Goal: Information Seeking & Learning: Learn about a topic

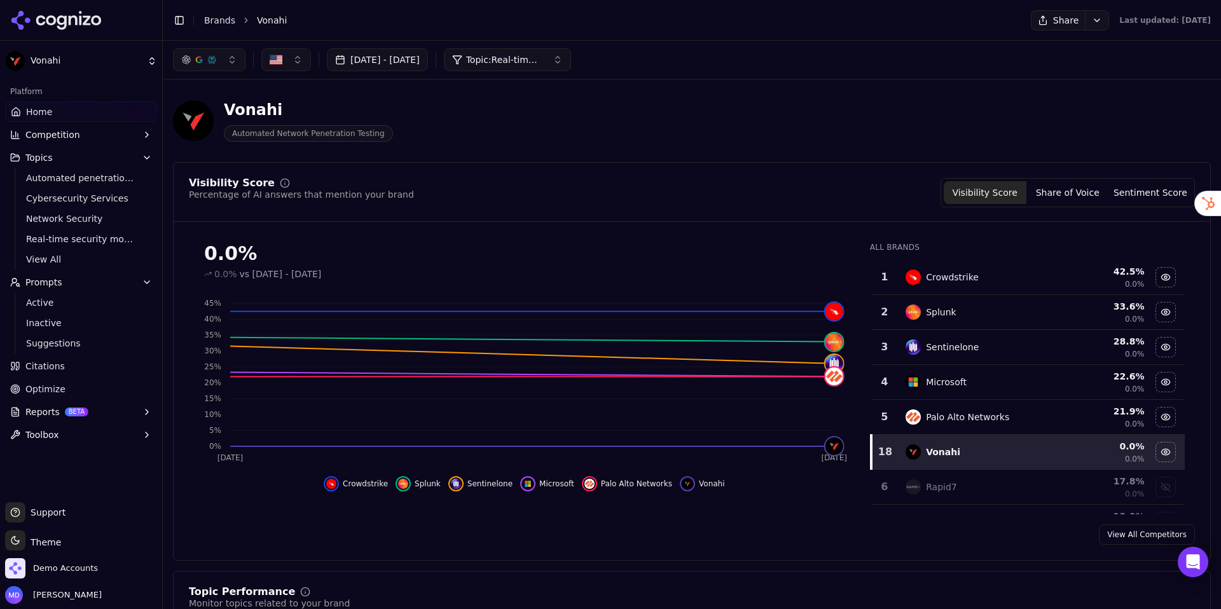
click at [207, 18] on link "Brands" at bounding box center [219, 20] width 31 height 10
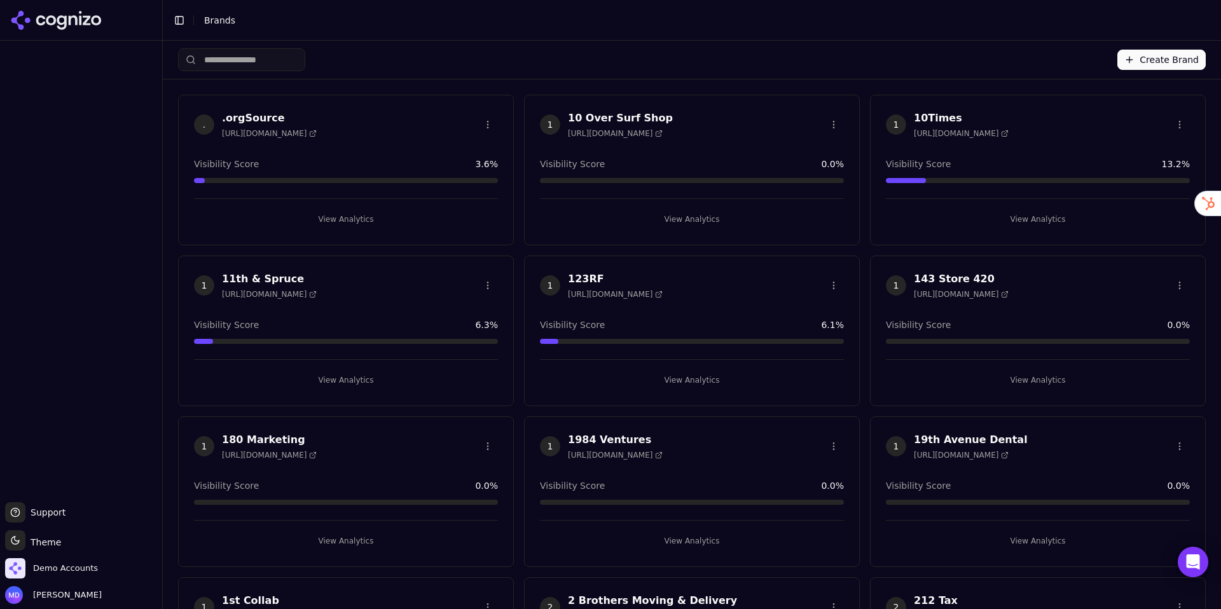
click at [256, 59] on html "Support Support Toggle theme Theme Demo Accounts [PERSON_NAME] Toggle Sidebar B…" at bounding box center [610, 304] width 1221 height 609
click at [247, 60] on input "search" at bounding box center [241, 59] width 127 height 23
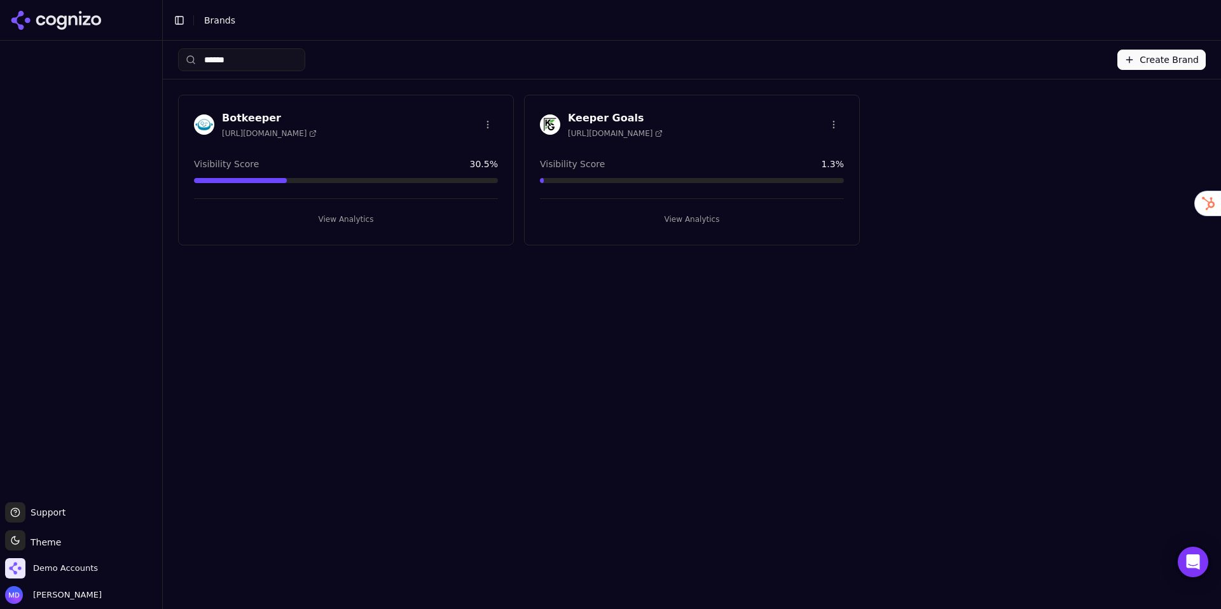
type input "******"
click at [670, 212] on button "View Analytics" at bounding box center [692, 219] width 304 height 20
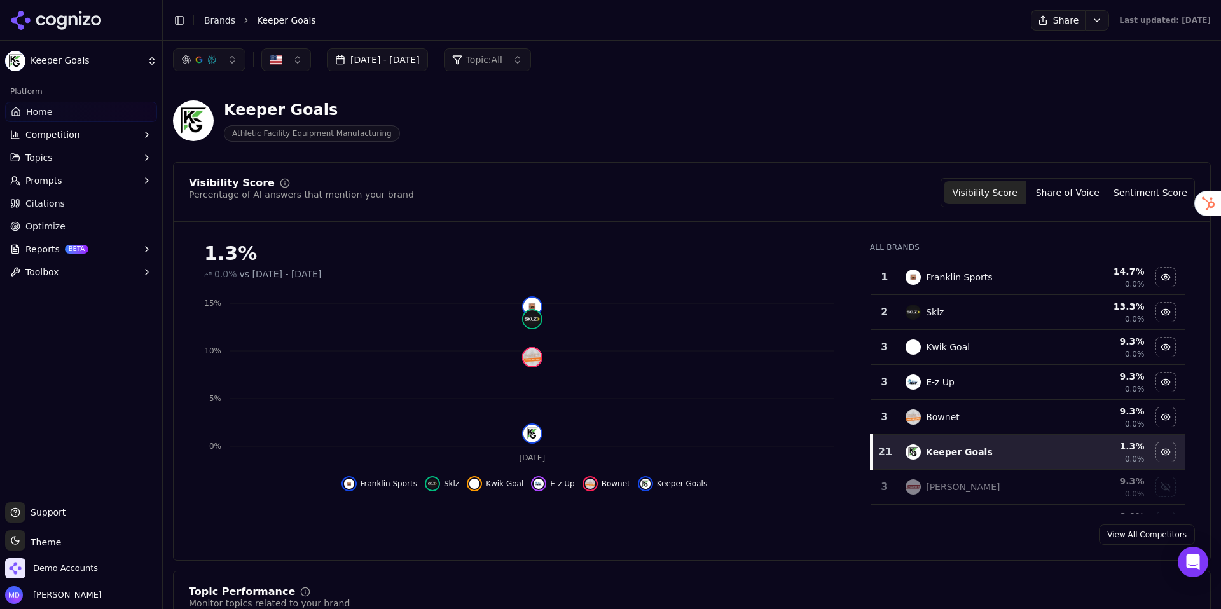
click at [72, 219] on link "Optimize" at bounding box center [81, 226] width 152 height 20
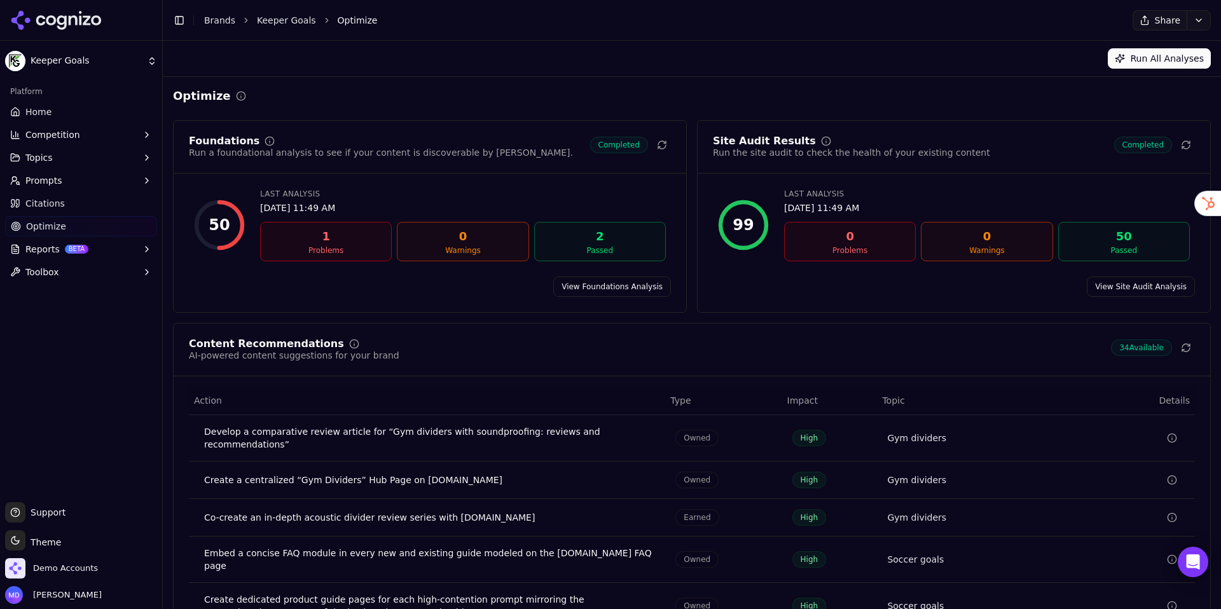
click at [35, 113] on span "Home" at bounding box center [38, 112] width 26 height 13
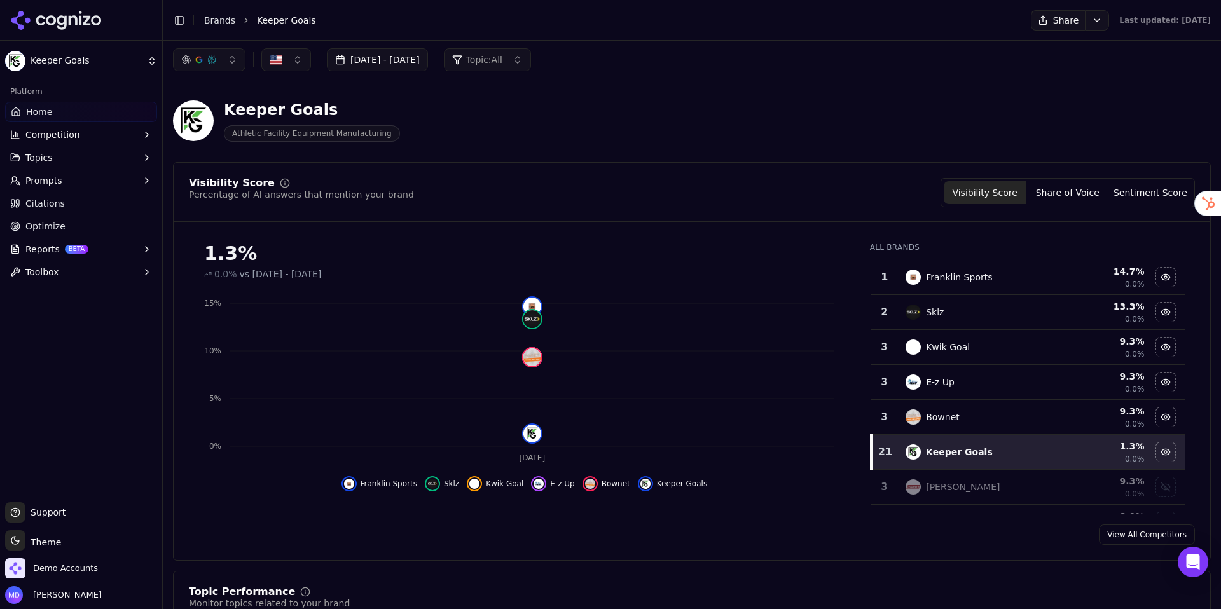
click at [75, 230] on link "Optimize" at bounding box center [81, 226] width 152 height 20
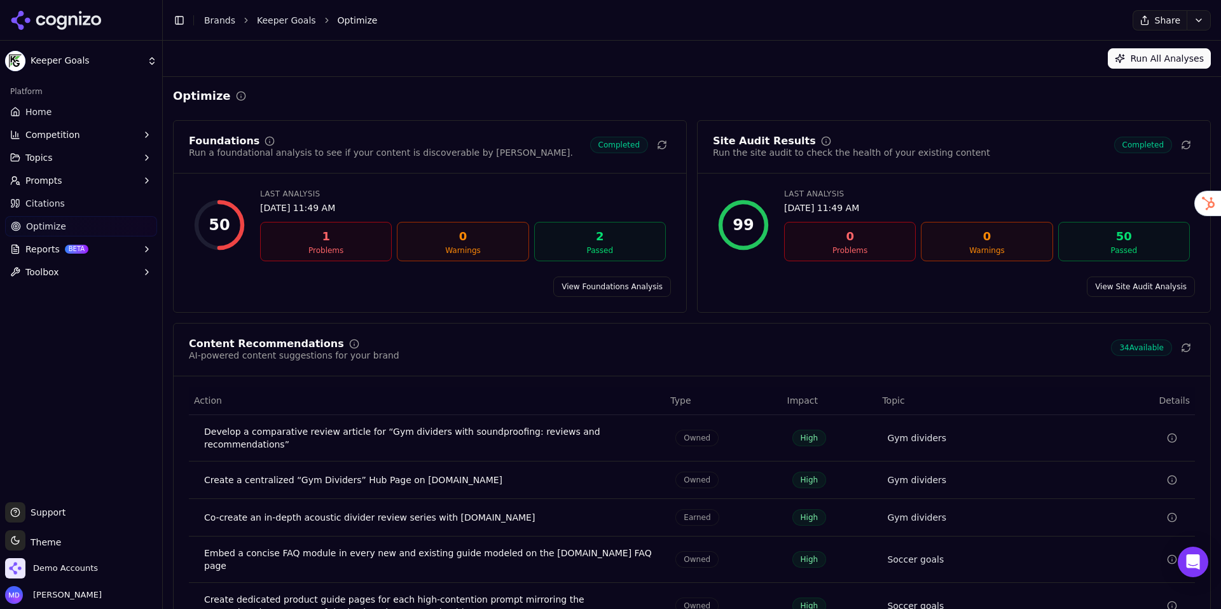
click at [58, 115] on link "Home" at bounding box center [81, 112] width 152 height 20
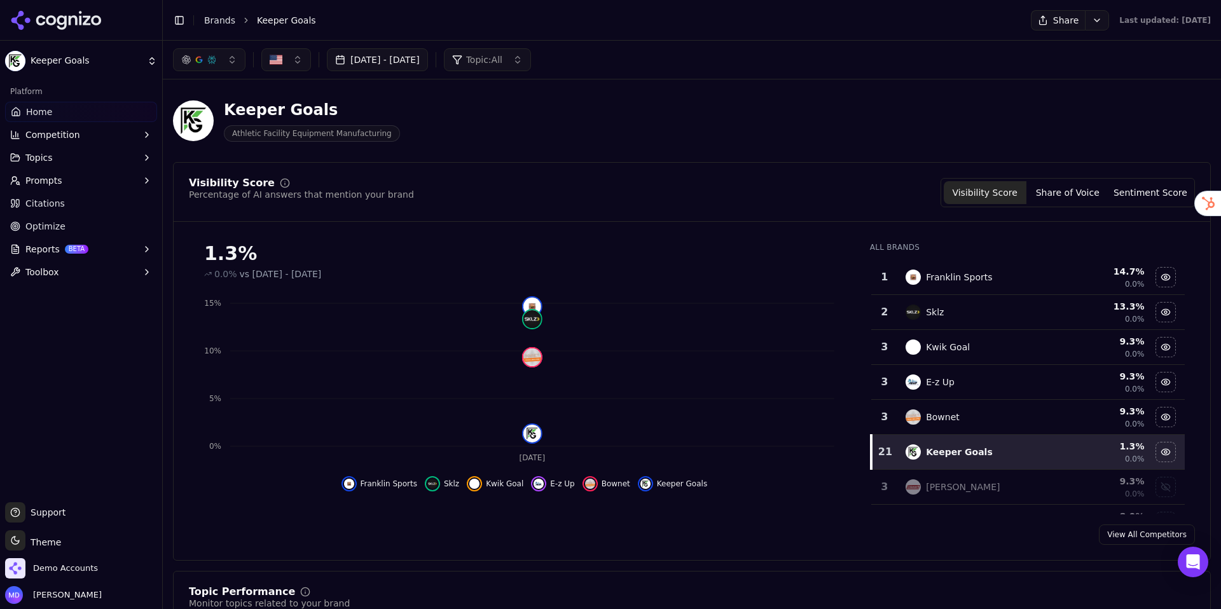
click at [348, 62] on button "[DATE] - [DATE]" at bounding box center [377, 59] width 101 height 23
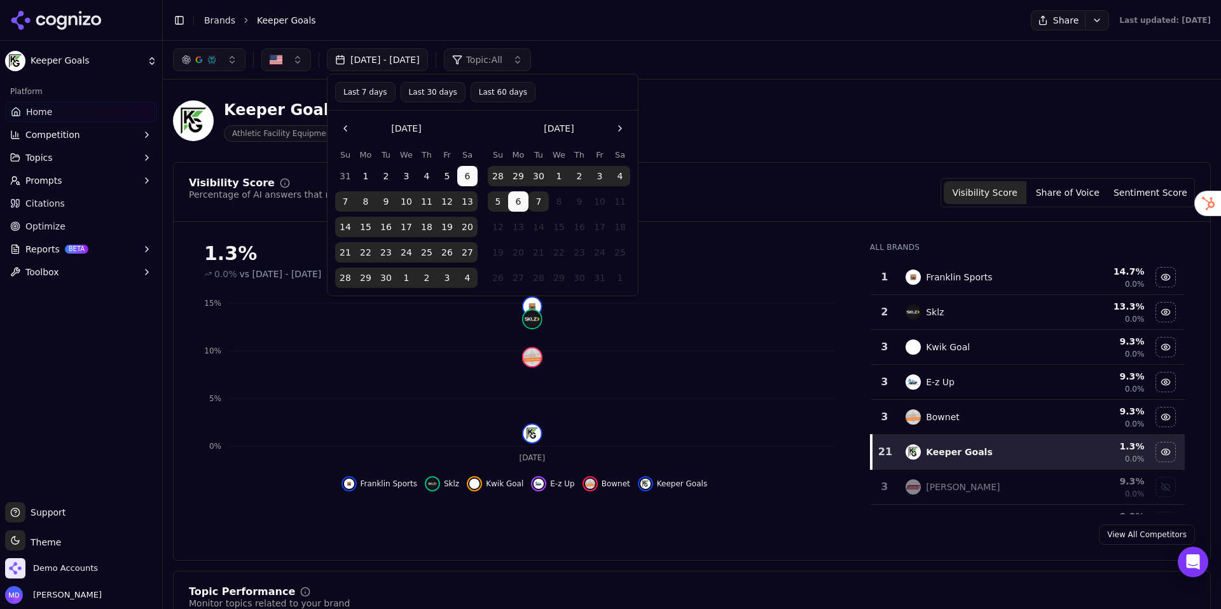
click at [485, 97] on button "Last 60 days" at bounding box center [503, 92] width 65 height 20
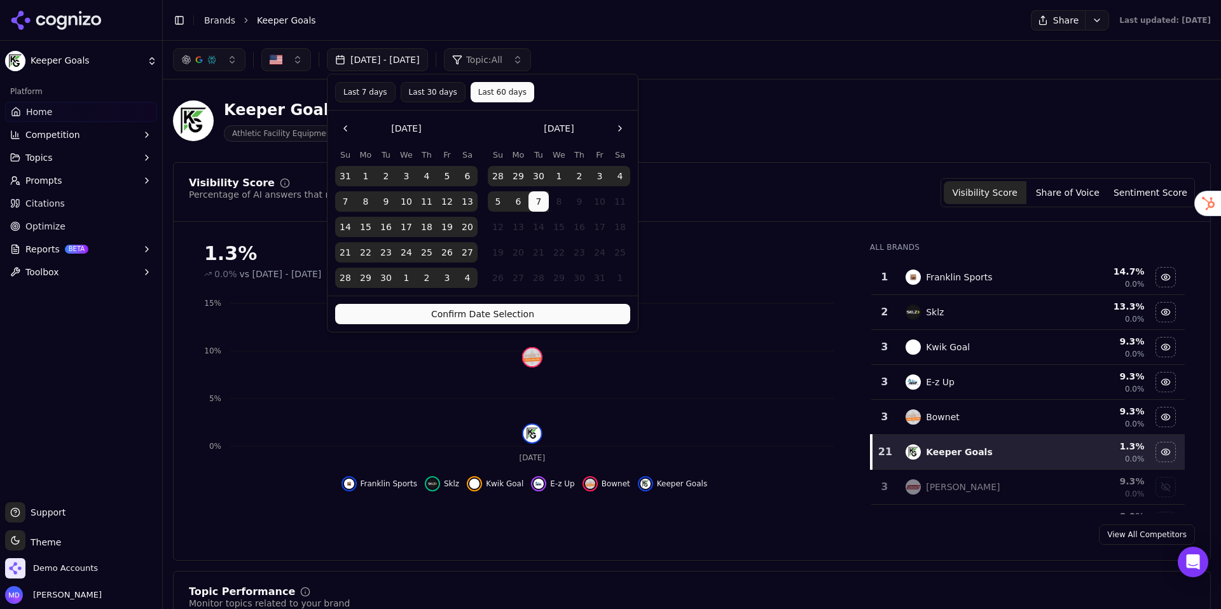
click at [586, 307] on button "Confirm Date Selection" at bounding box center [482, 314] width 295 height 20
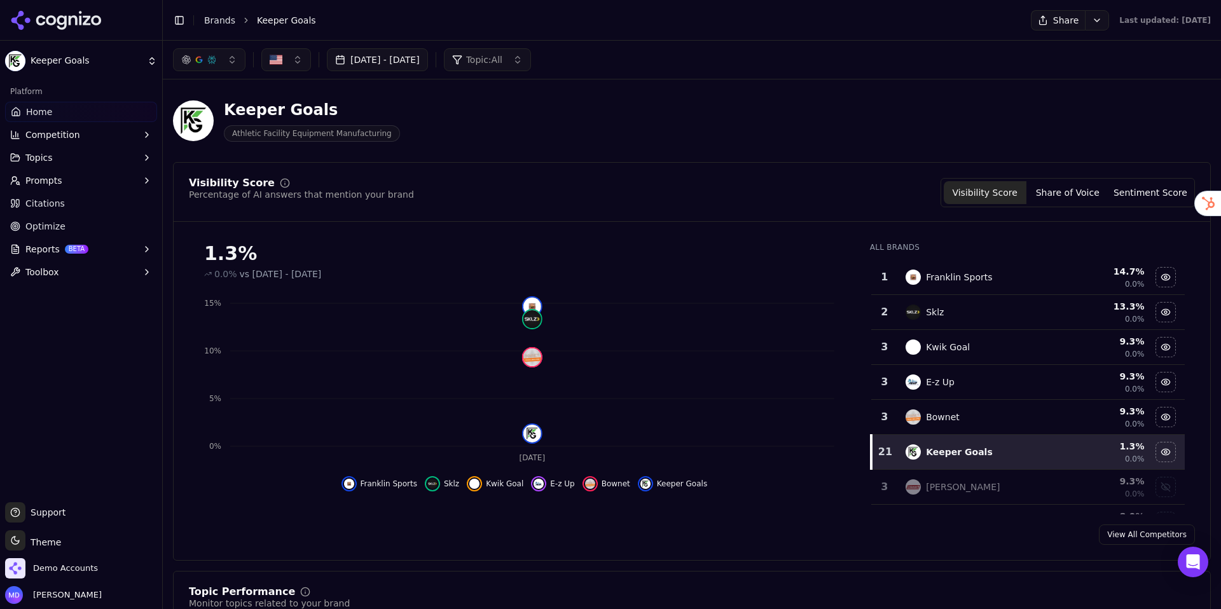
click at [49, 230] on span "Optimize" at bounding box center [45, 226] width 40 height 13
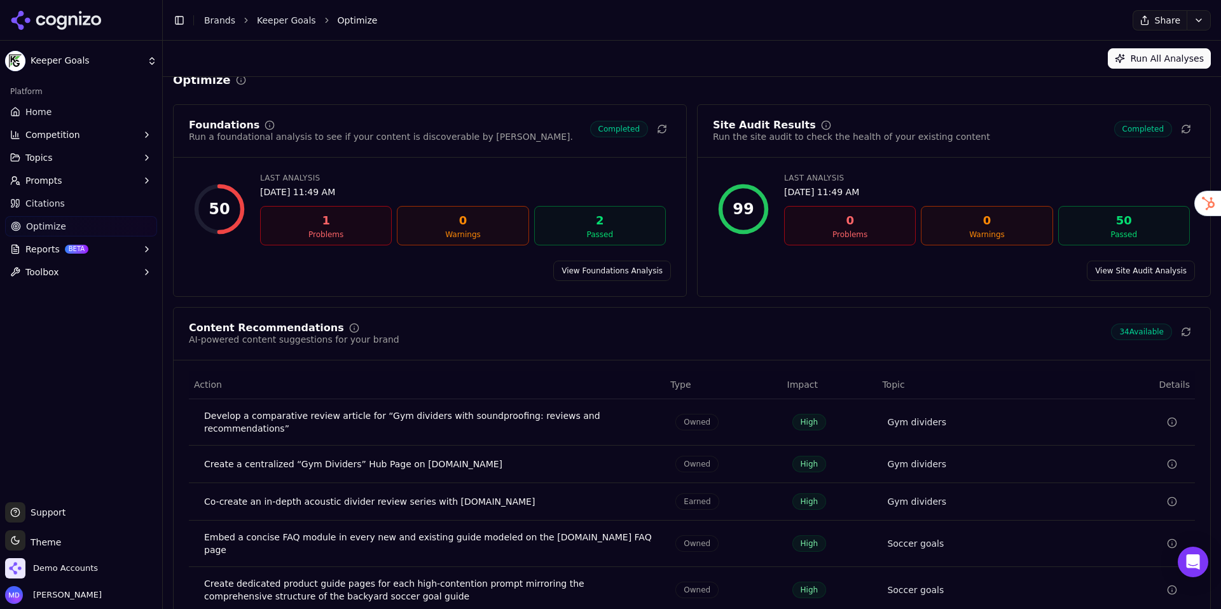
scroll to position [20, 0]
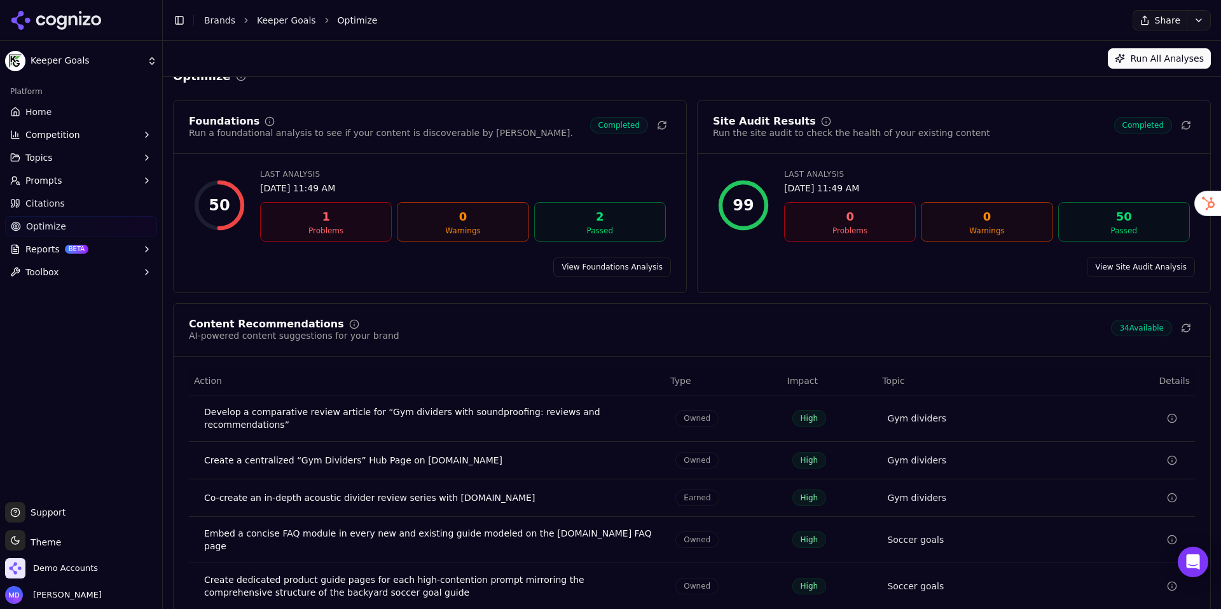
click at [591, 271] on link "View Foundations Analysis" at bounding box center [612, 267] width 118 height 20
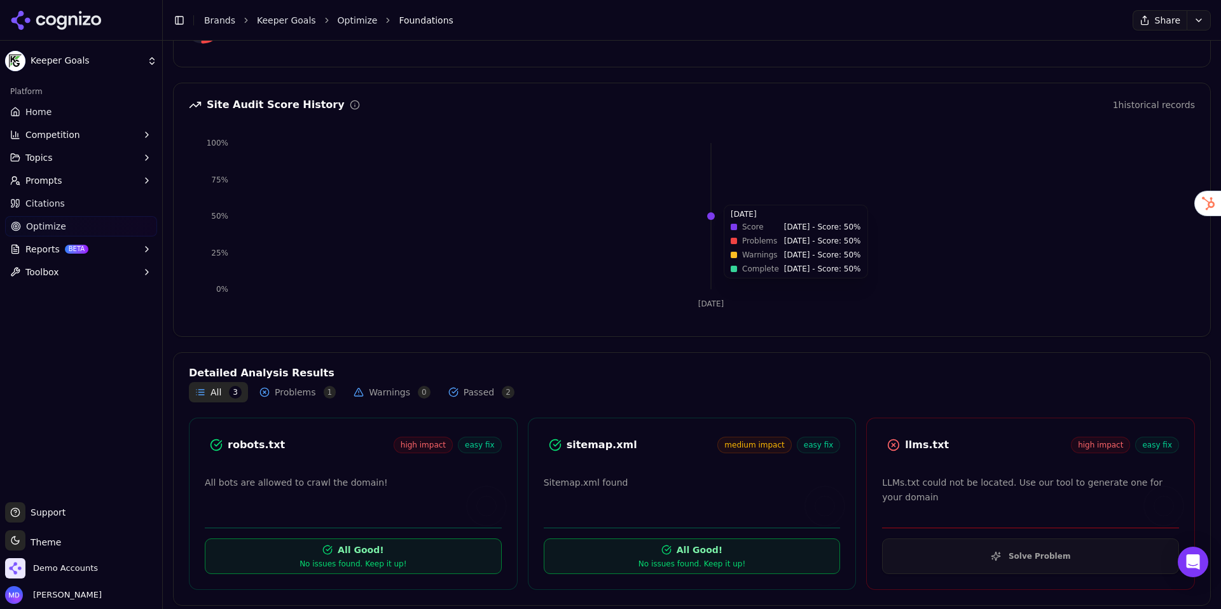
scroll to position [137, 0]
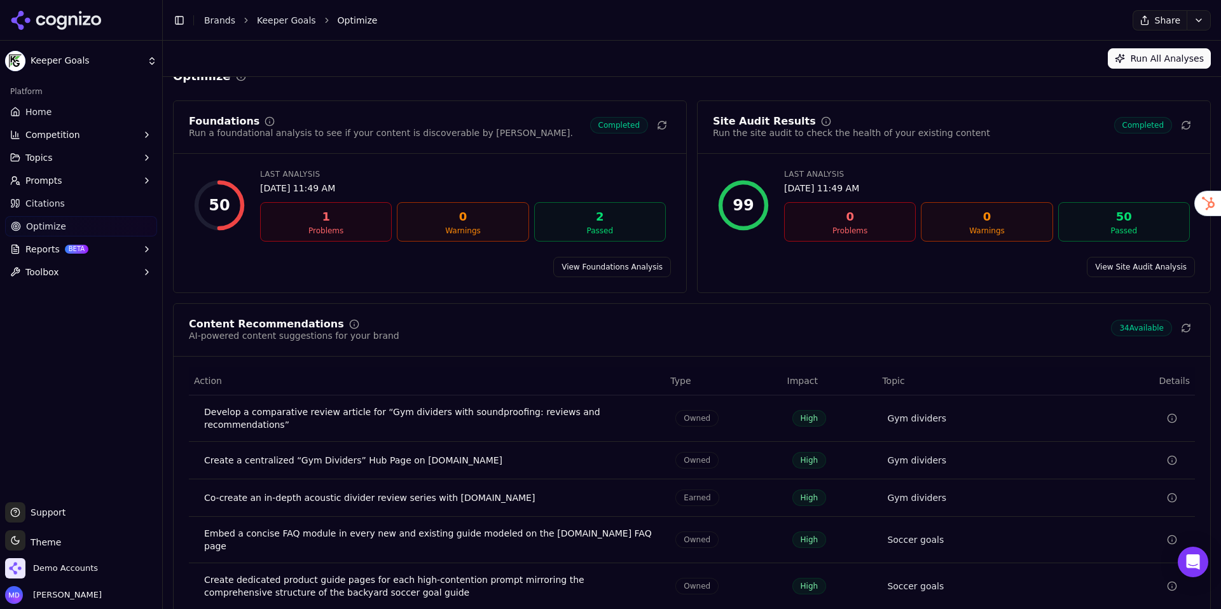
scroll to position [60, 0]
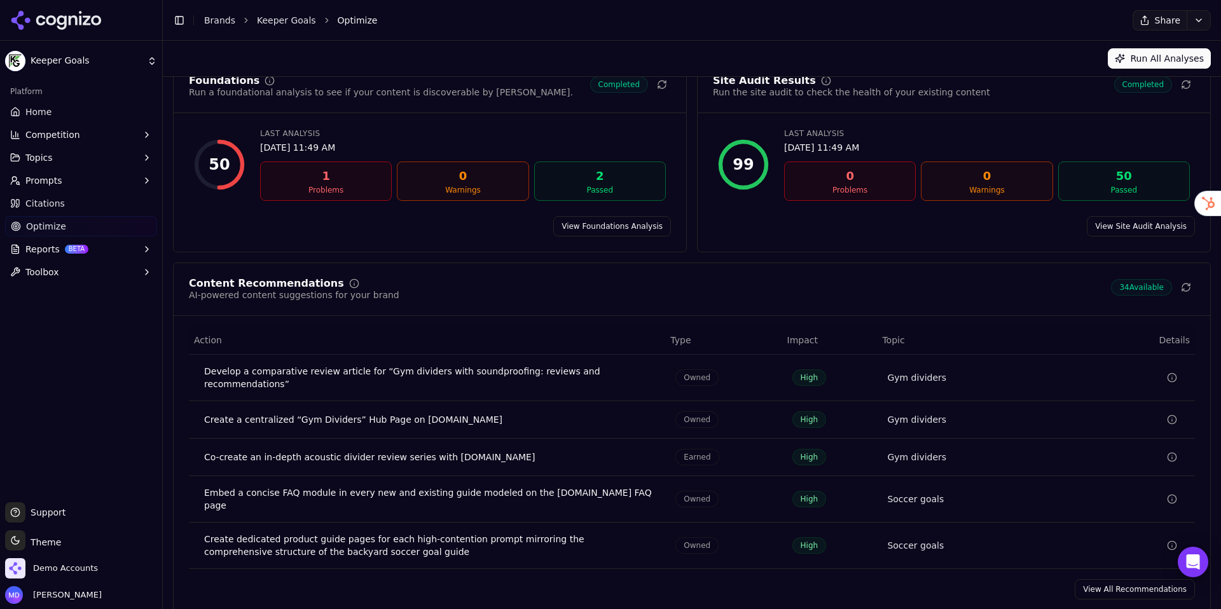
click at [1129, 579] on link "View All Recommendations" at bounding box center [1135, 589] width 120 height 20
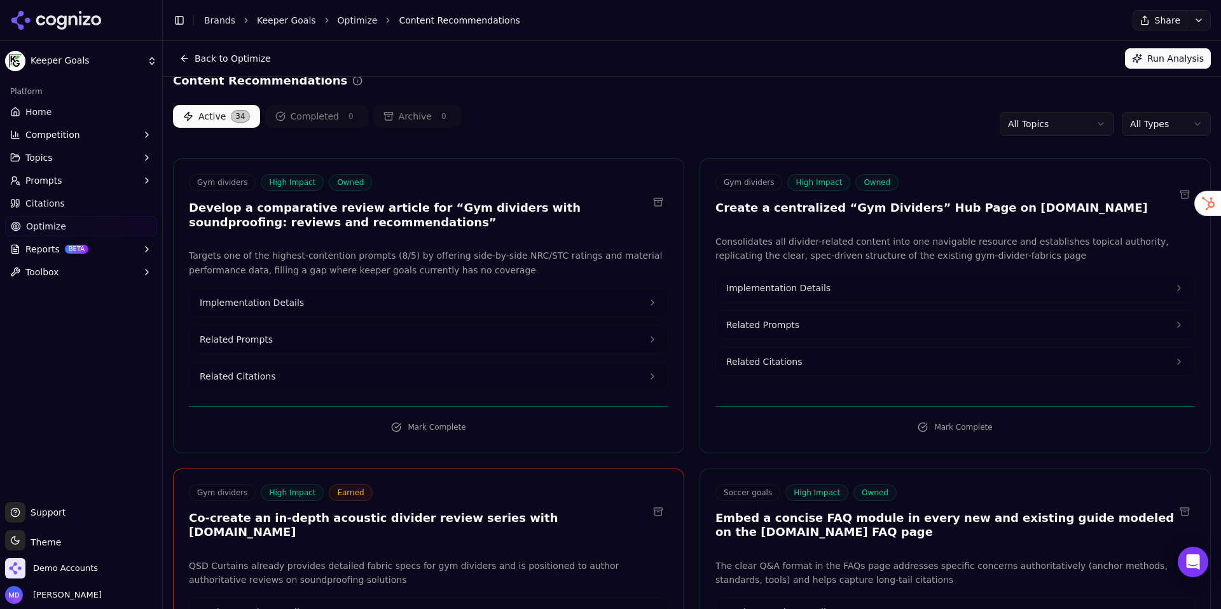
scroll to position [16, 0]
click at [340, 310] on button "Implementation Details" at bounding box center [429, 302] width 478 height 28
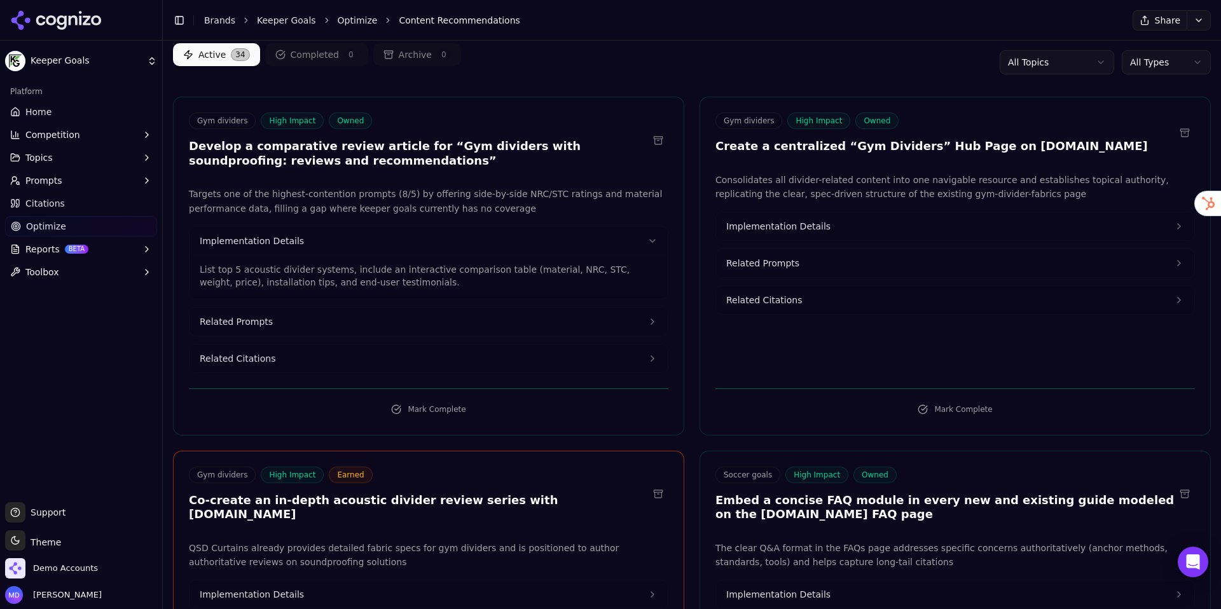
scroll to position [81, 0]
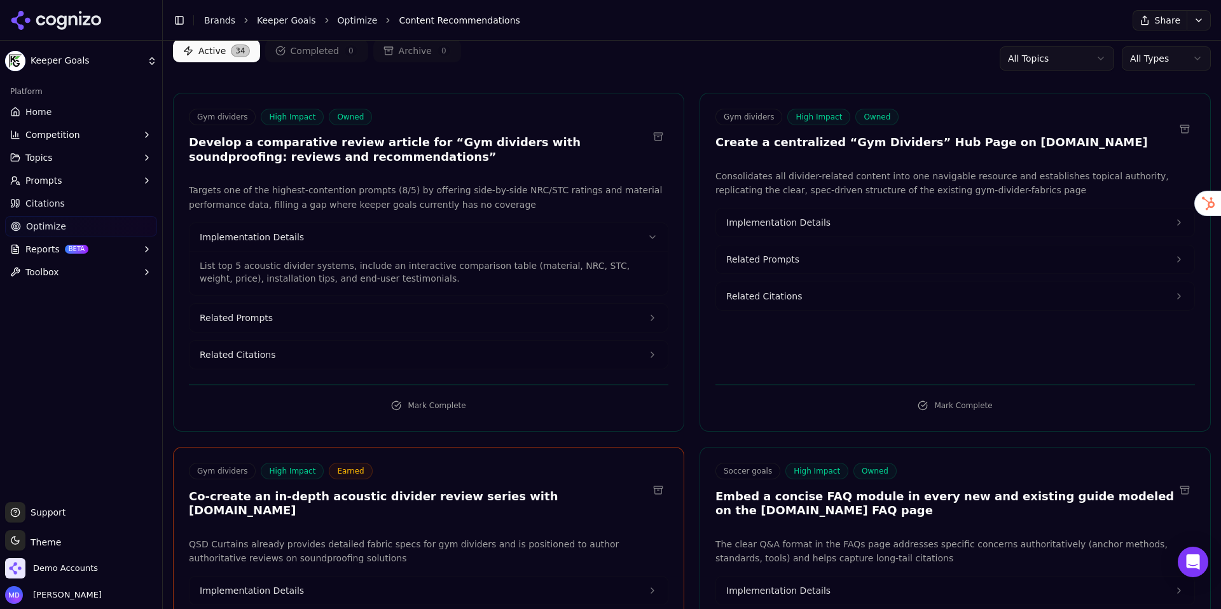
click at [340, 310] on button "Related Prompts" at bounding box center [429, 318] width 478 height 28
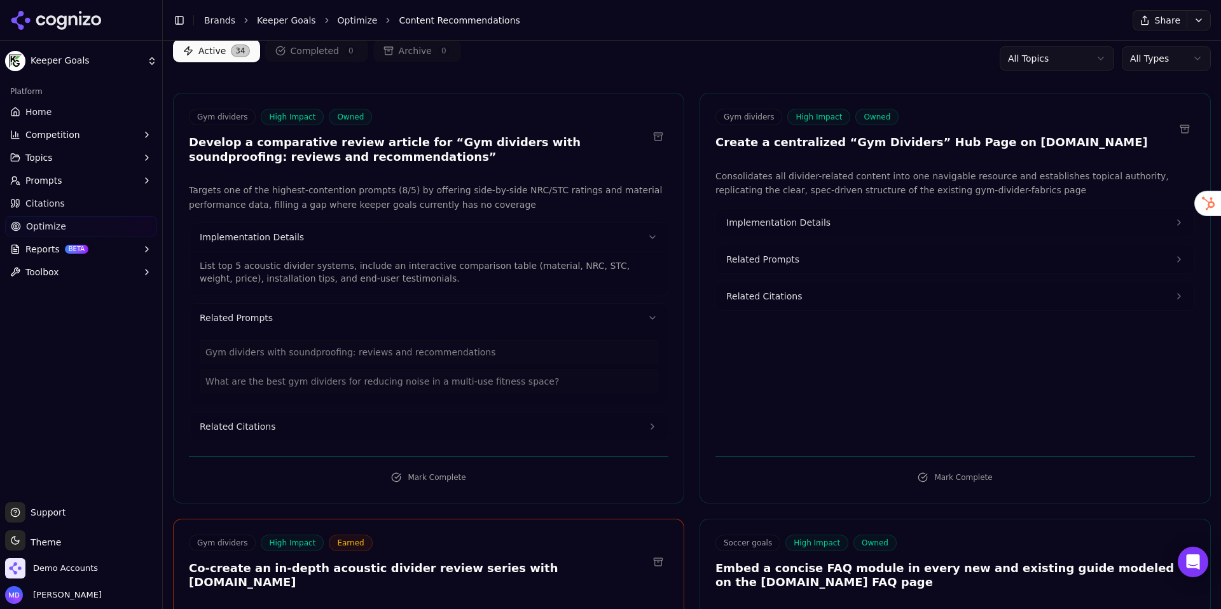
click at [339, 431] on button "Related Citations" at bounding box center [429, 427] width 478 height 28
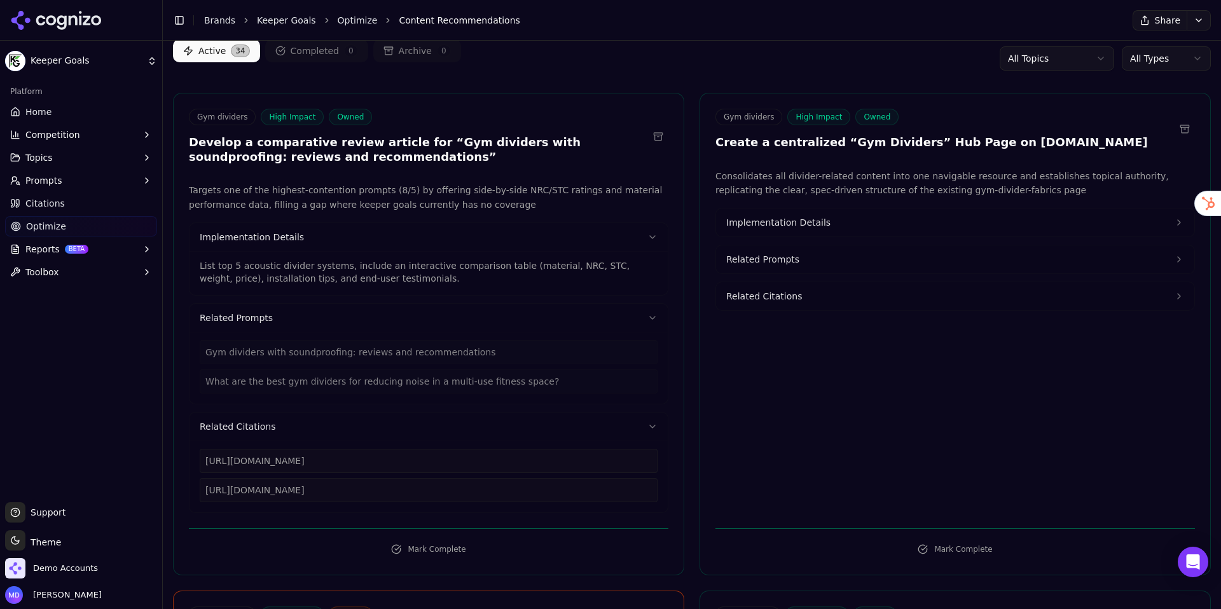
click at [654, 239] on icon at bounding box center [652, 237] width 10 height 10
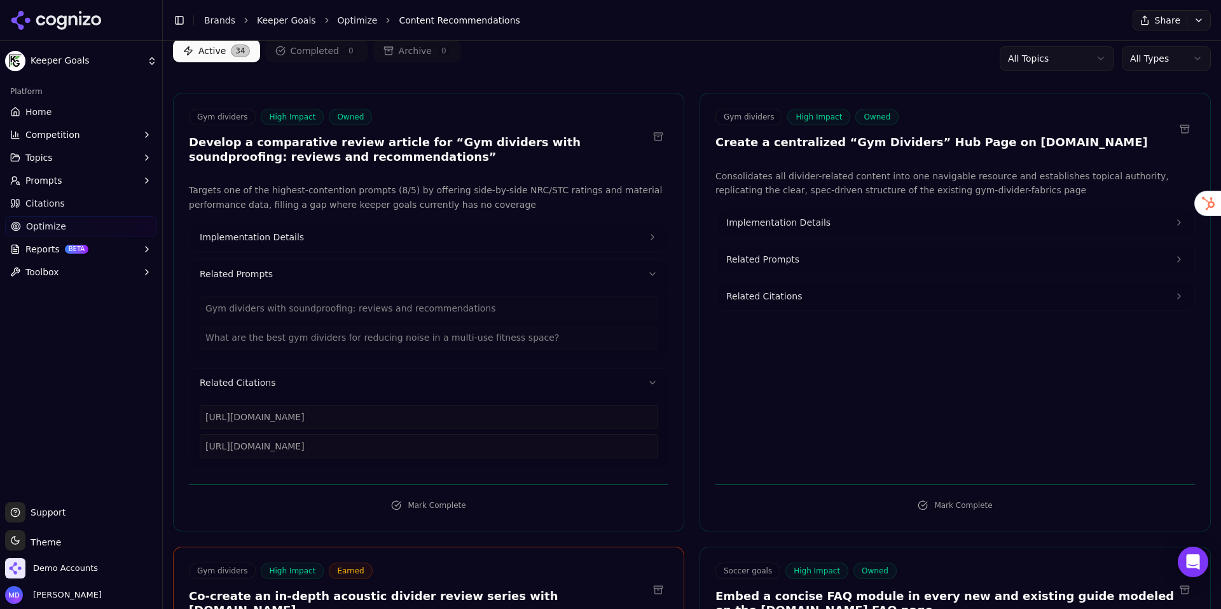
click at [651, 270] on icon at bounding box center [652, 274] width 10 height 10
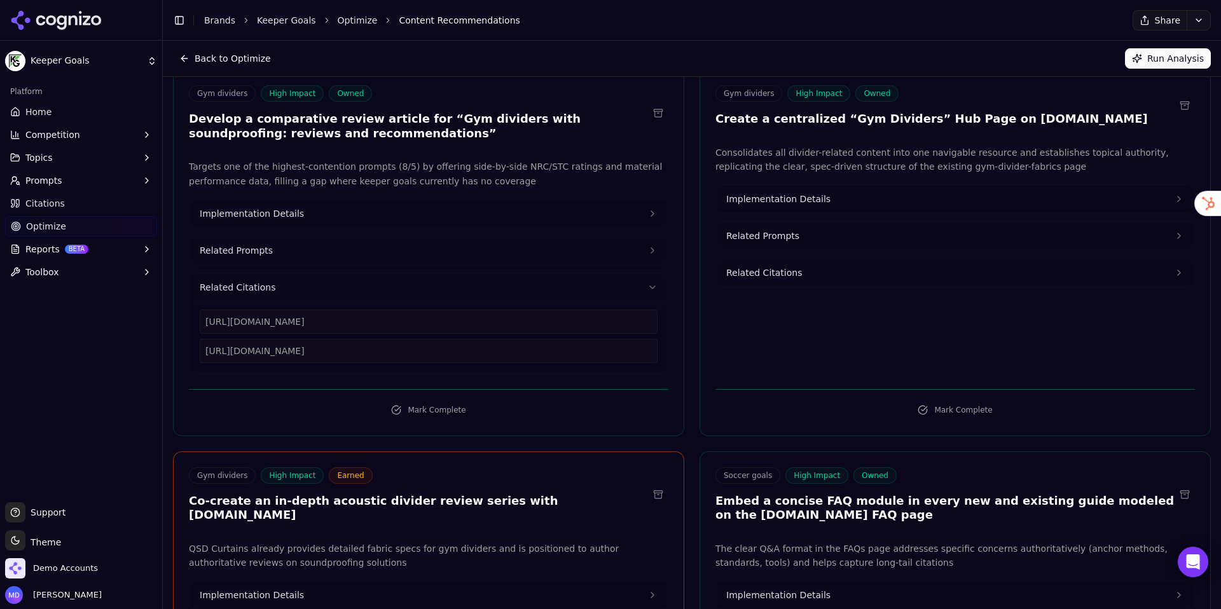
scroll to position [0, 0]
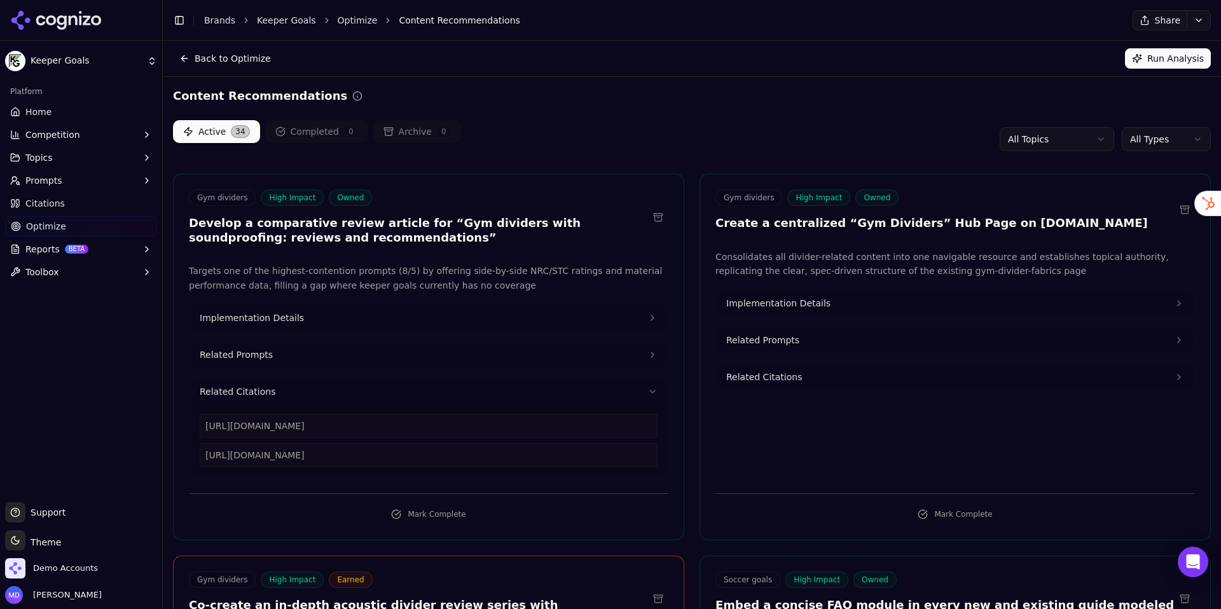
click at [1047, 132] on html "Keeper Goals Platform Home Competition Topics Prompts Citations Optimize Report…" at bounding box center [610, 304] width 1221 height 609
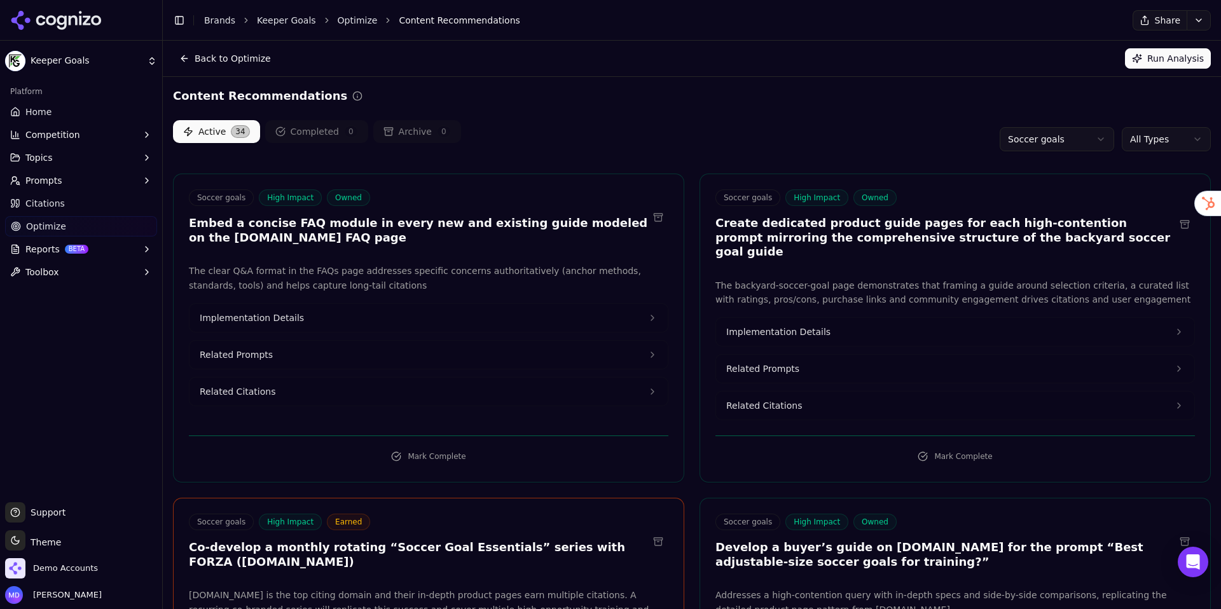
click at [402, 347] on button "Related Prompts" at bounding box center [429, 355] width 478 height 28
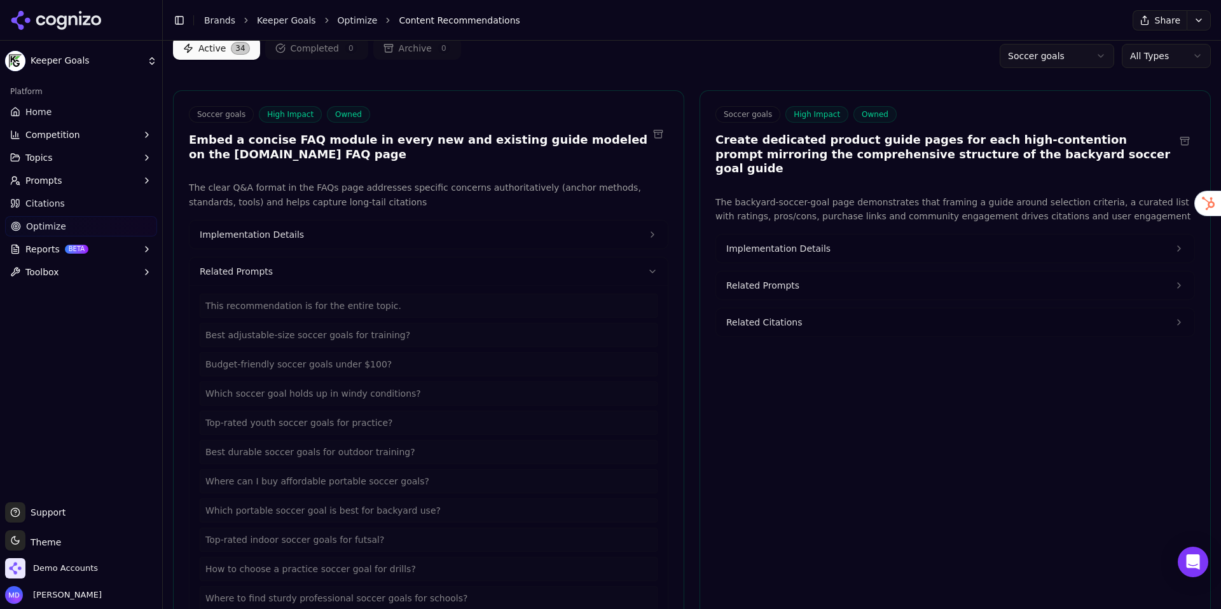
scroll to position [86, 0]
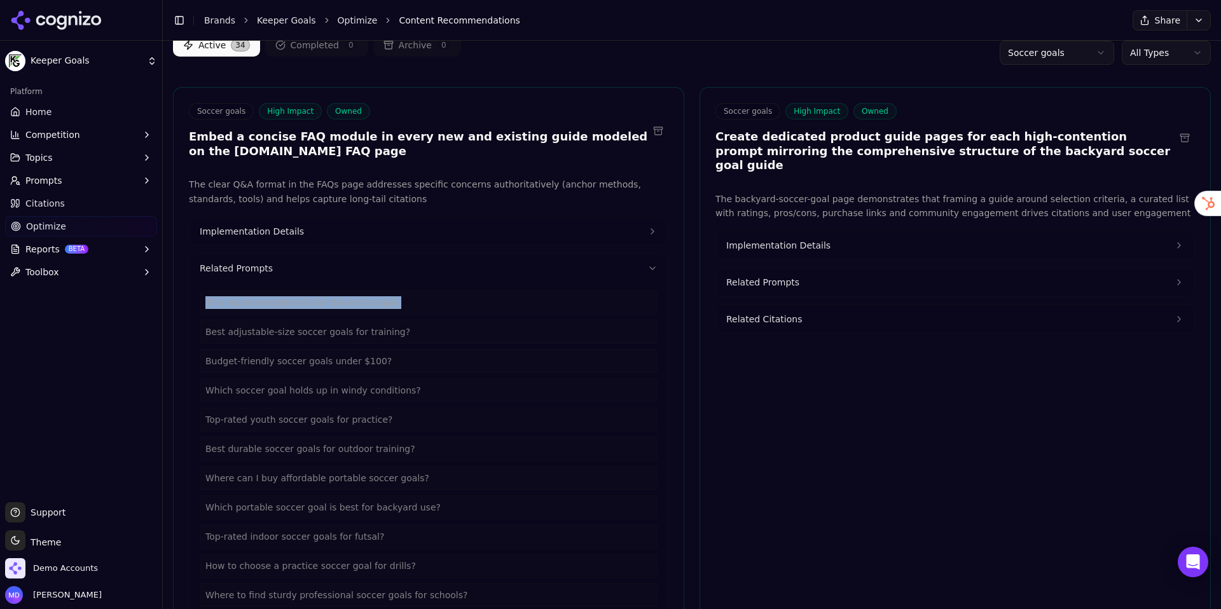
drag, startPoint x: 201, startPoint y: 304, endPoint x: 389, endPoint y: 308, distance: 187.7
click at [389, 308] on div "This recommendation is for the entire topic." at bounding box center [429, 303] width 458 height 24
click at [393, 279] on button "Related Prompts" at bounding box center [429, 268] width 478 height 28
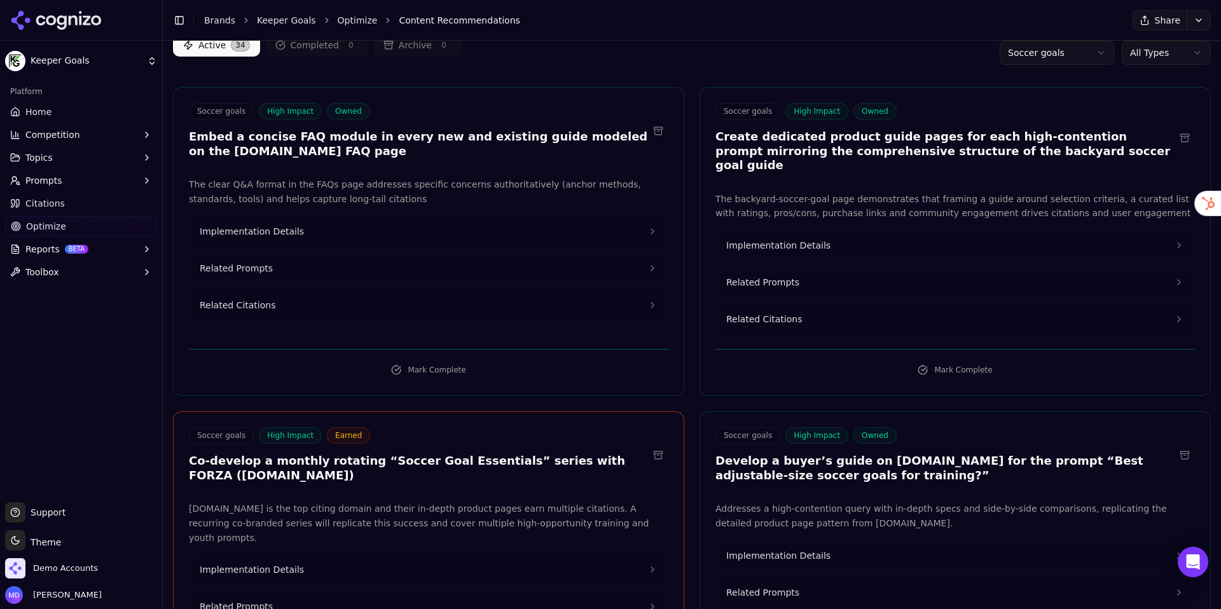
click at [387, 267] on button "Related Prompts" at bounding box center [429, 268] width 478 height 28
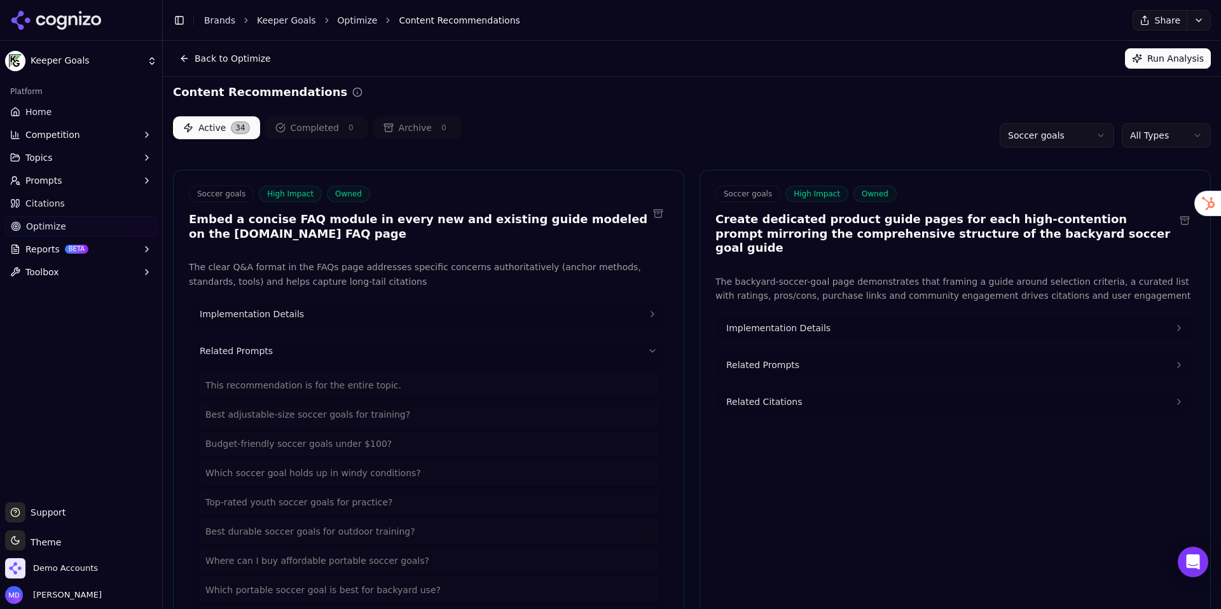
scroll to position [0, 0]
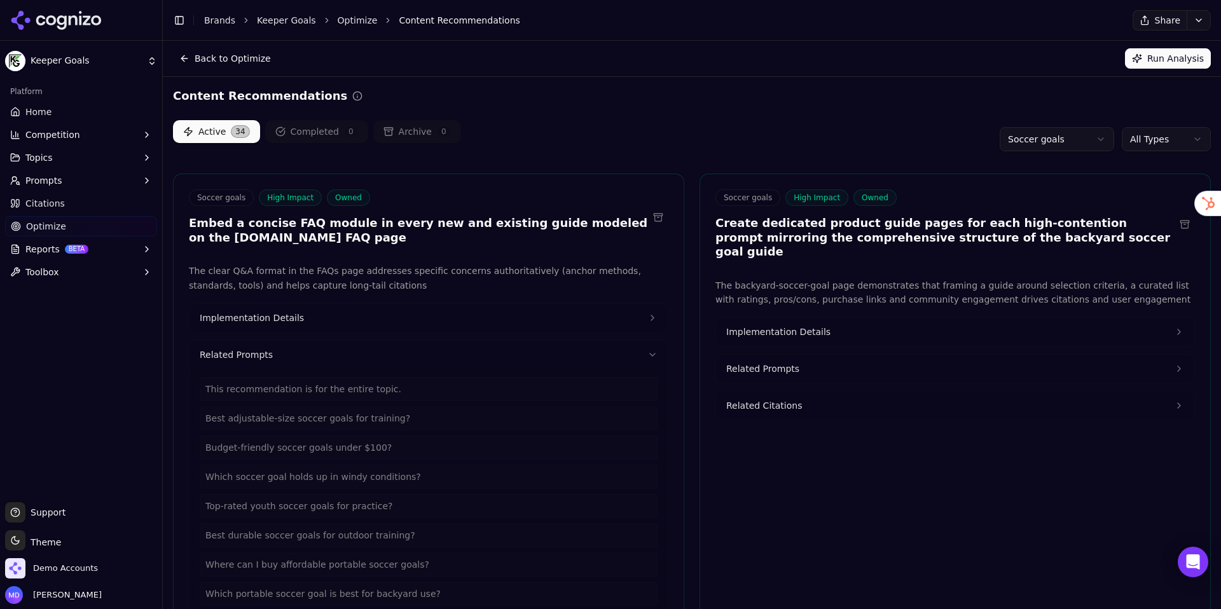
click at [74, 183] on button "Prompts" at bounding box center [81, 180] width 152 height 20
click at [67, 205] on span "Active" at bounding box center [81, 201] width 111 height 13
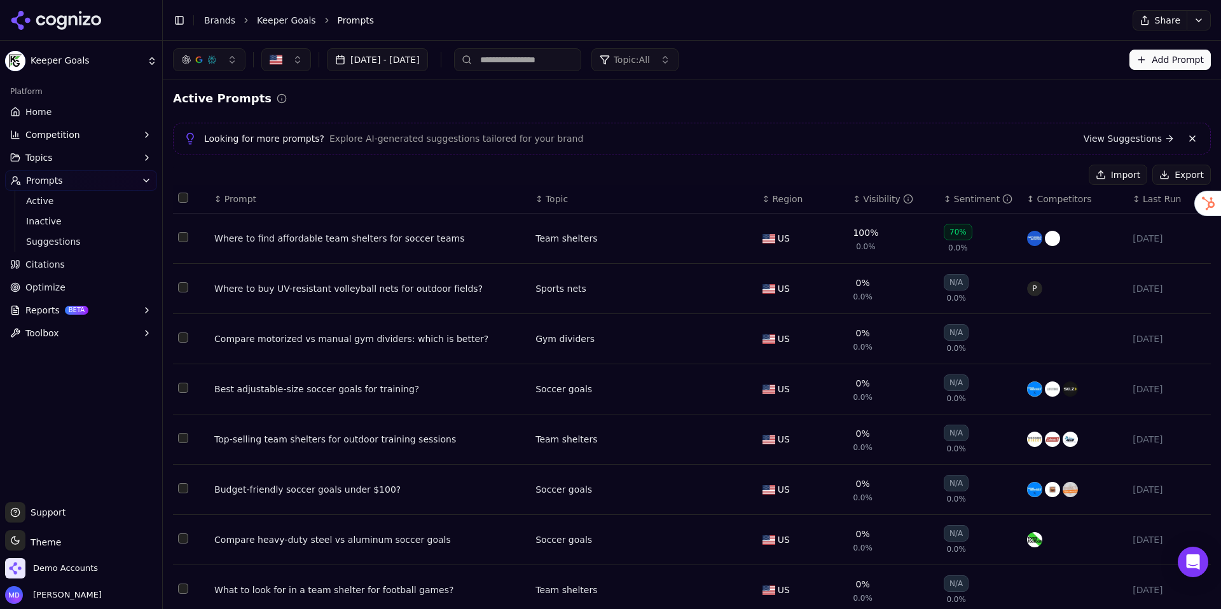
click at [397, 238] on div "Where to find affordable team shelters for soccer teams" at bounding box center [369, 238] width 311 height 13
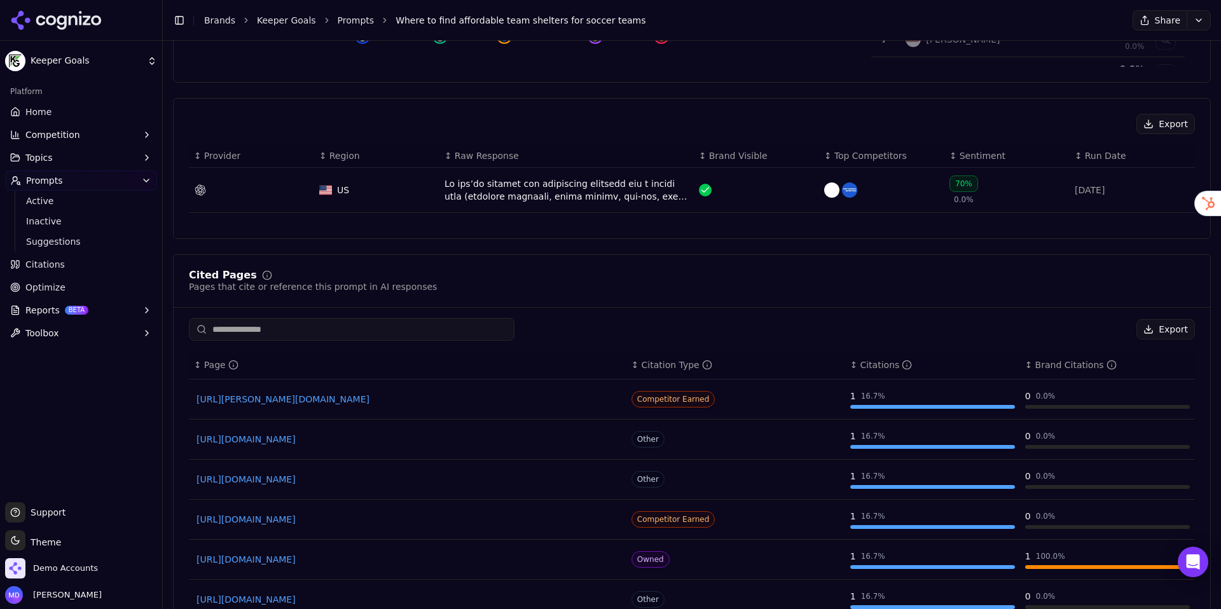
scroll to position [455, 0]
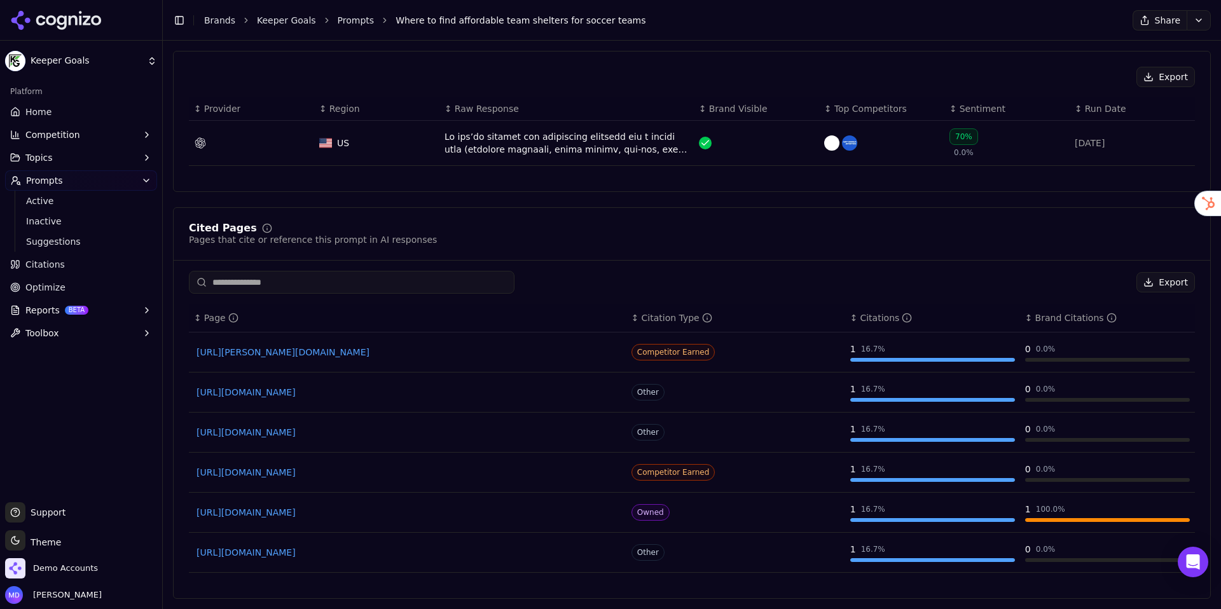
click at [66, 266] on link "Citations" at bounding box center [81, 264] width 152 height 20
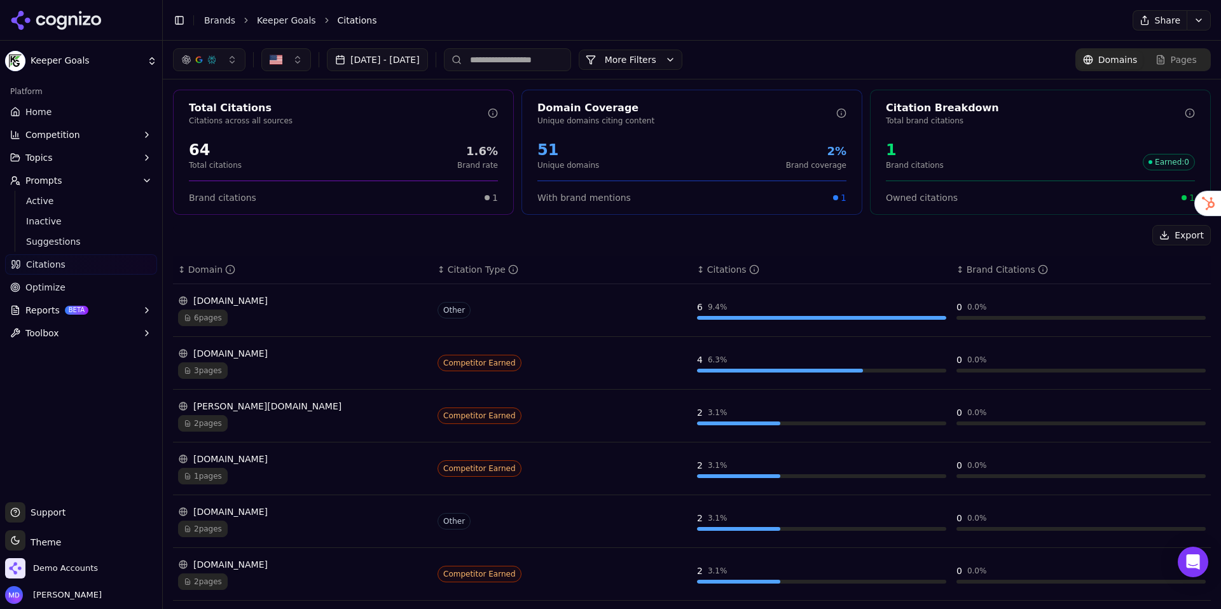
click at [651, 73] on div "[DATE] - [DATE] More More Filters Domains Pages" at bounding box center [692, 60] width 1058 height 38
click at [647, 63] on button "More Filters" at bounding box center [631, 60] width 104 height 20
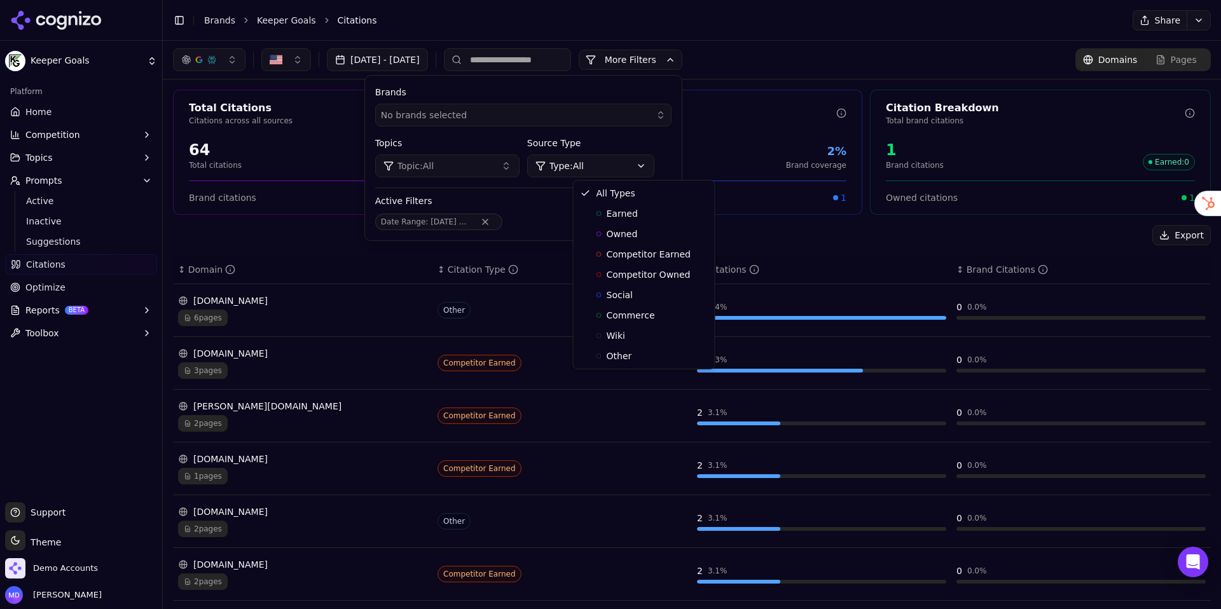
click at [613, 163] on html "Keeper Goals Platform Home Competition Topics Prompts Active Inactive Suggestio…" at bounding box center [610, 304] width 1221 height 609
click at [616, 219] on span "Earned" at bounding box center [622, 213] width 31 height 13
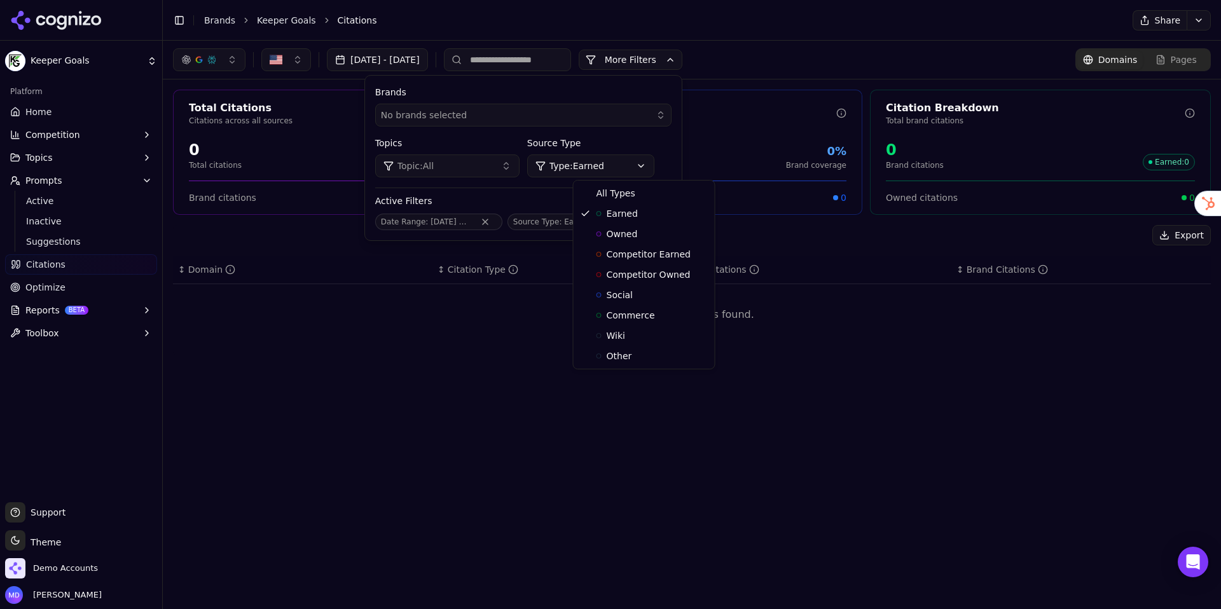
click at [686, 165] on html "Keeper Goals Platform Home Competition Topics Prompts Active Inactive Suggestio…" at bounding box center [610, 304] width 1221 height 609
click at [646, 252] on span "Competitor Earned" at bounding box center [649, 254] width 84 height 13
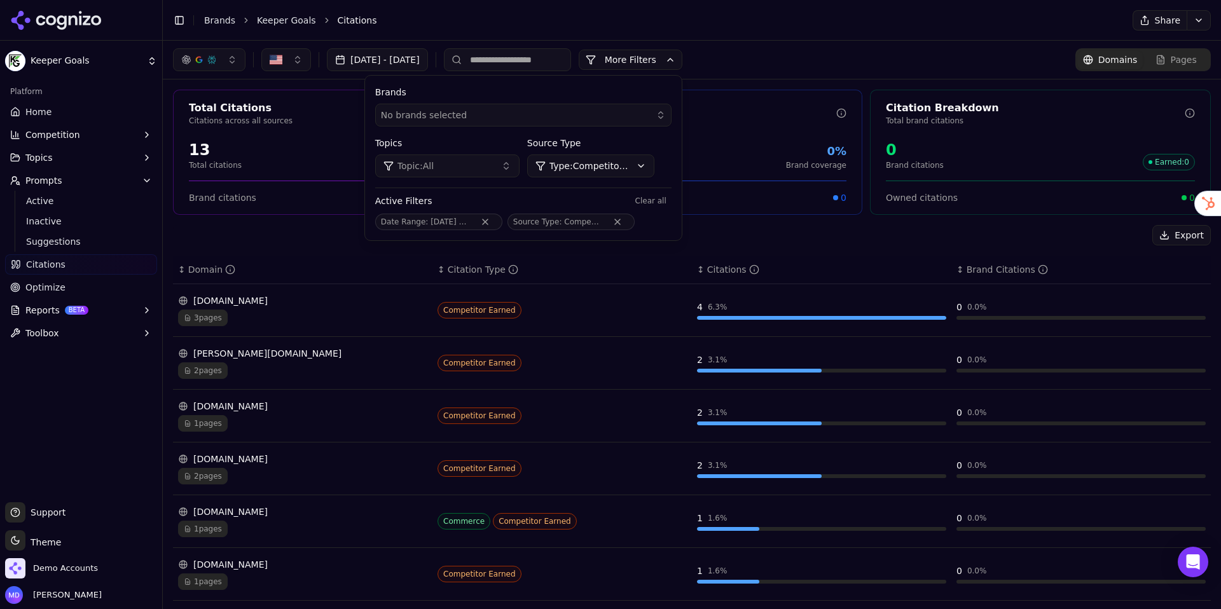
click at [319, 256] on th "↕ Domain" at bounding box center [302, 270] width 259 height 29
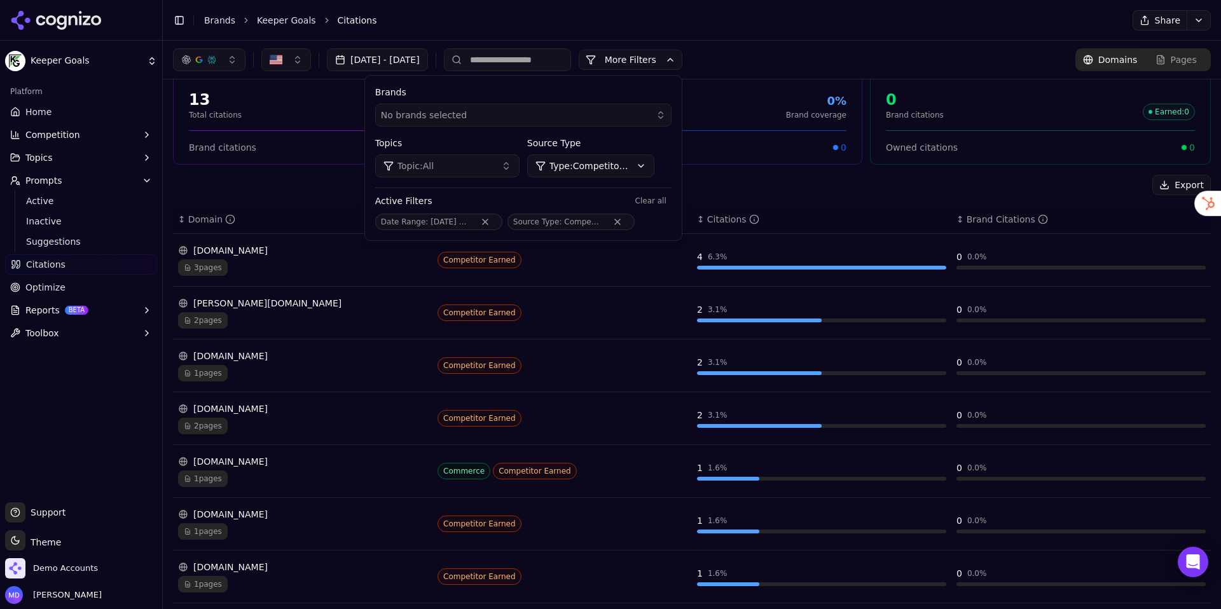
scroll to position [52, 0]
click at [682, 60] on button "More Filters" at bounding box center [631, 60] width 104 height 20
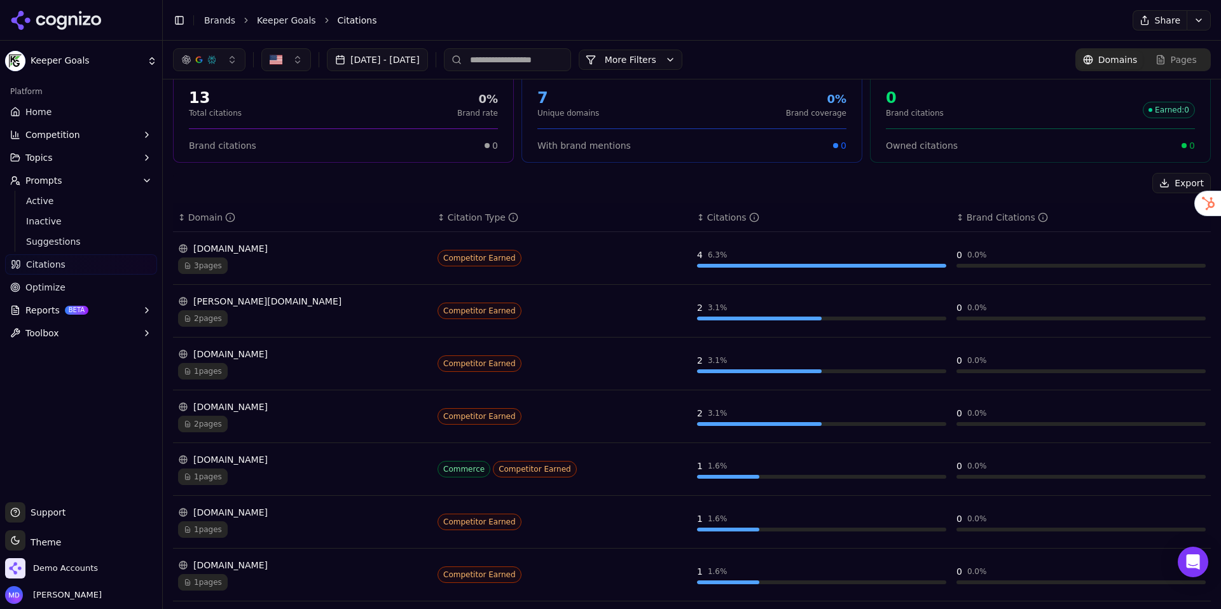
scroll to position [0, 0]
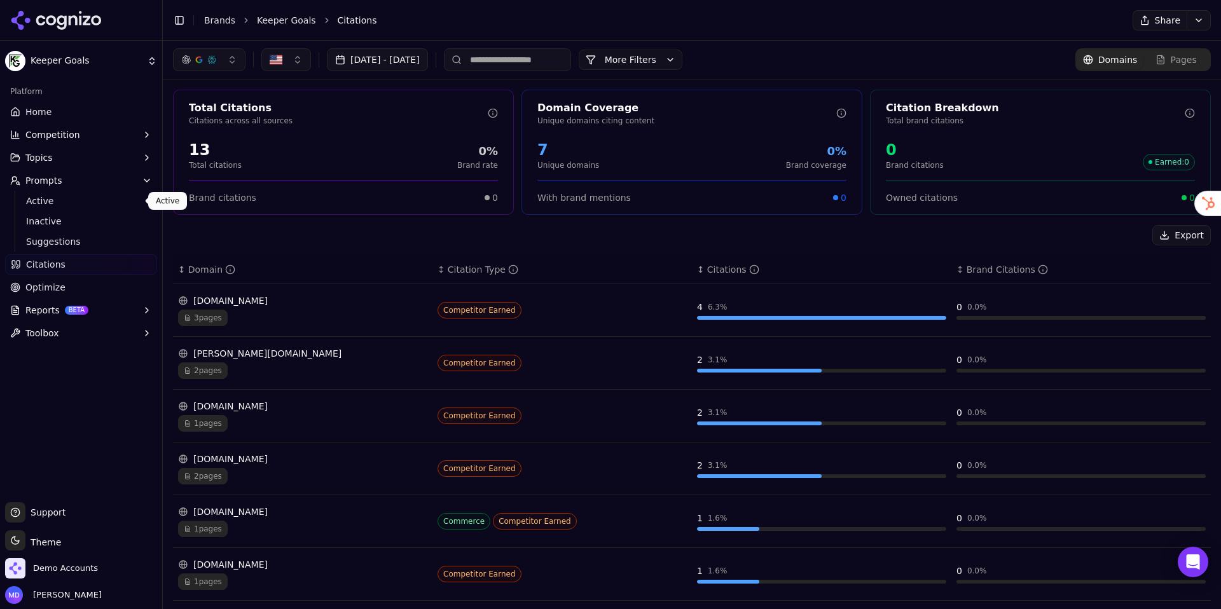
click at [52, 197] on span "Active" at bounding box center [81, 201] width 111 height 13
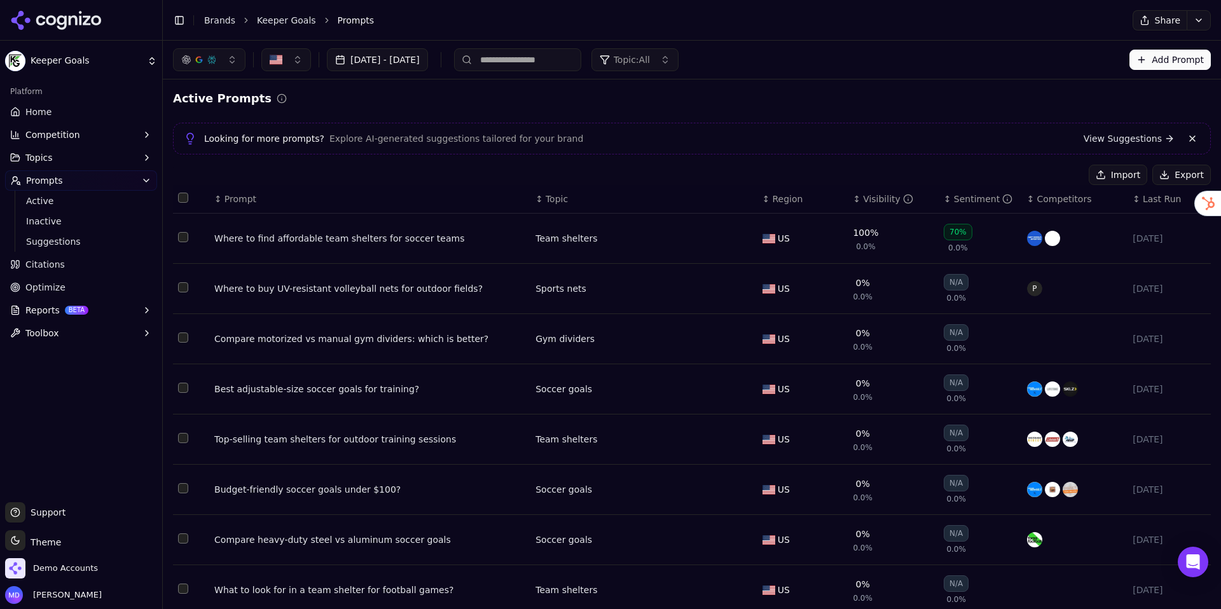
drag, startPoint x: 40, startPoint y: 291, endPoint x: 59, endPoint y: 289, distance: 19.2
click at [40, 291] on span "Optimize" at bounding box center [45, 287] width 40 height 13
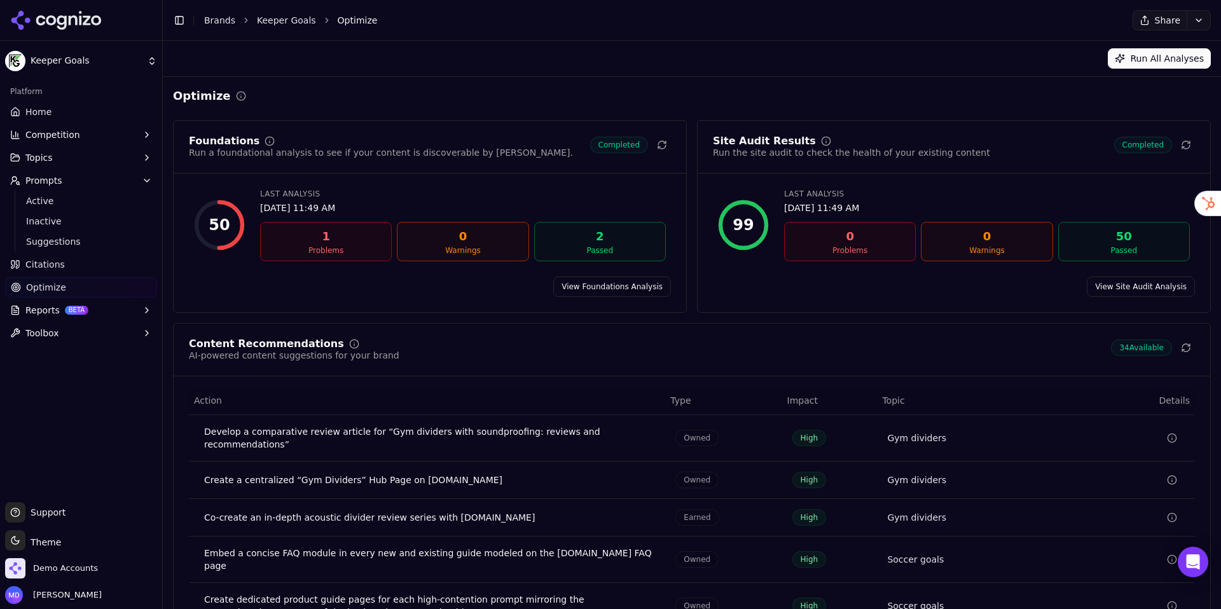
scroll to position [60, 0]
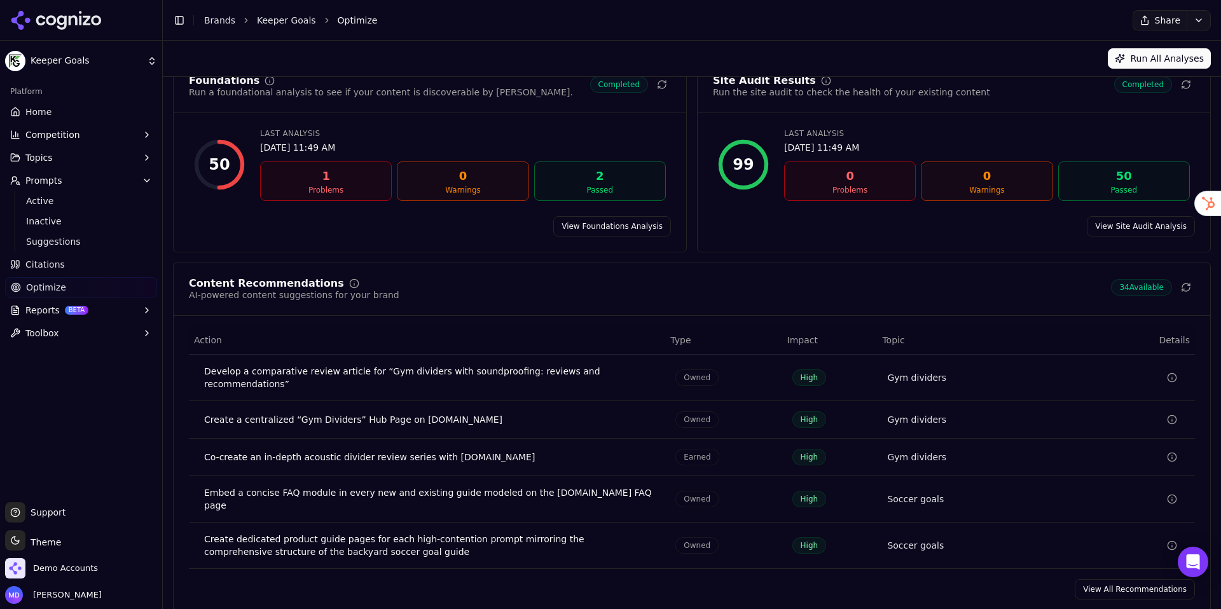
click at [1149, 579] on link "View All Recommendations" at bounding box center [1135, 589] width 120 height 20
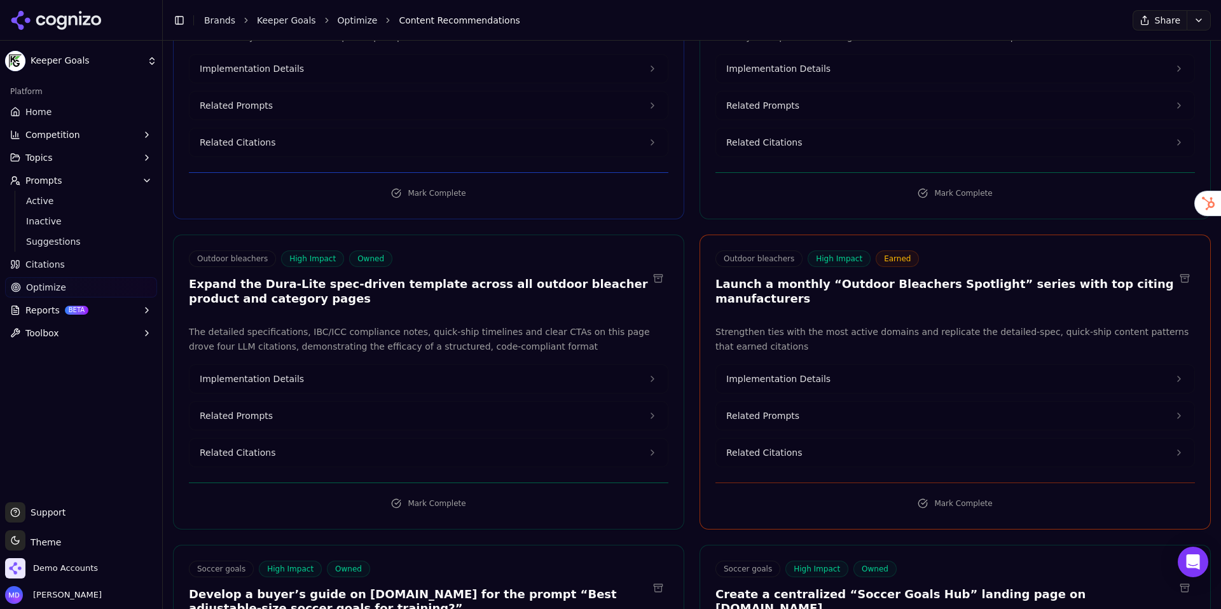
scroll to position [2785, 0]
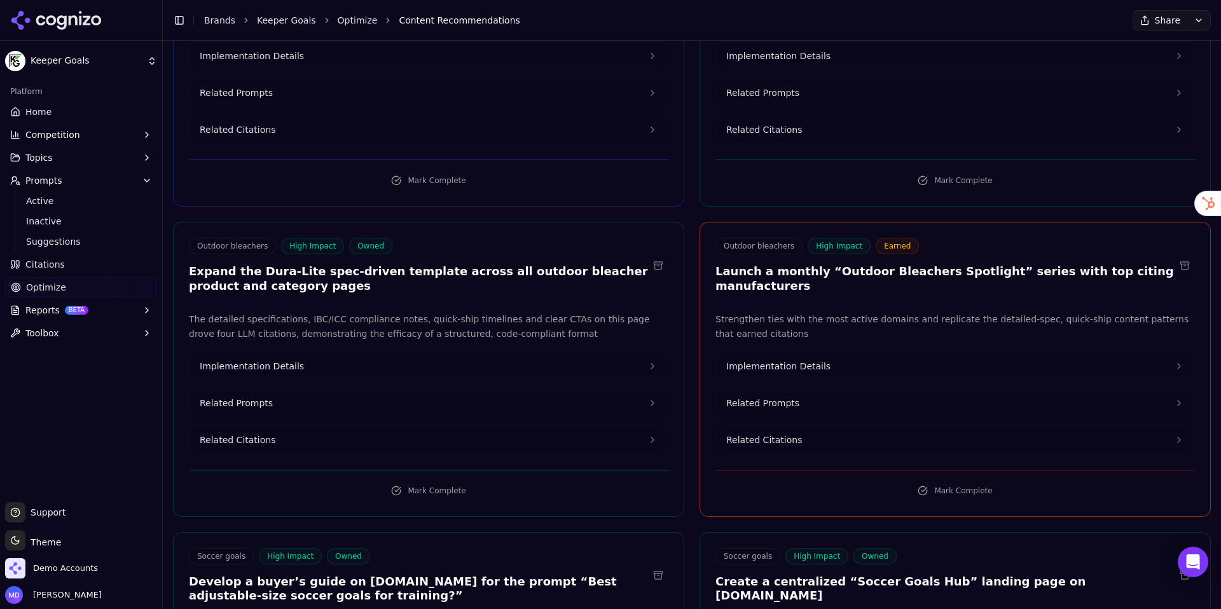
click at [339, 352] on button "Implementation Details" at bounding box center [429, 366] width 478 height 28
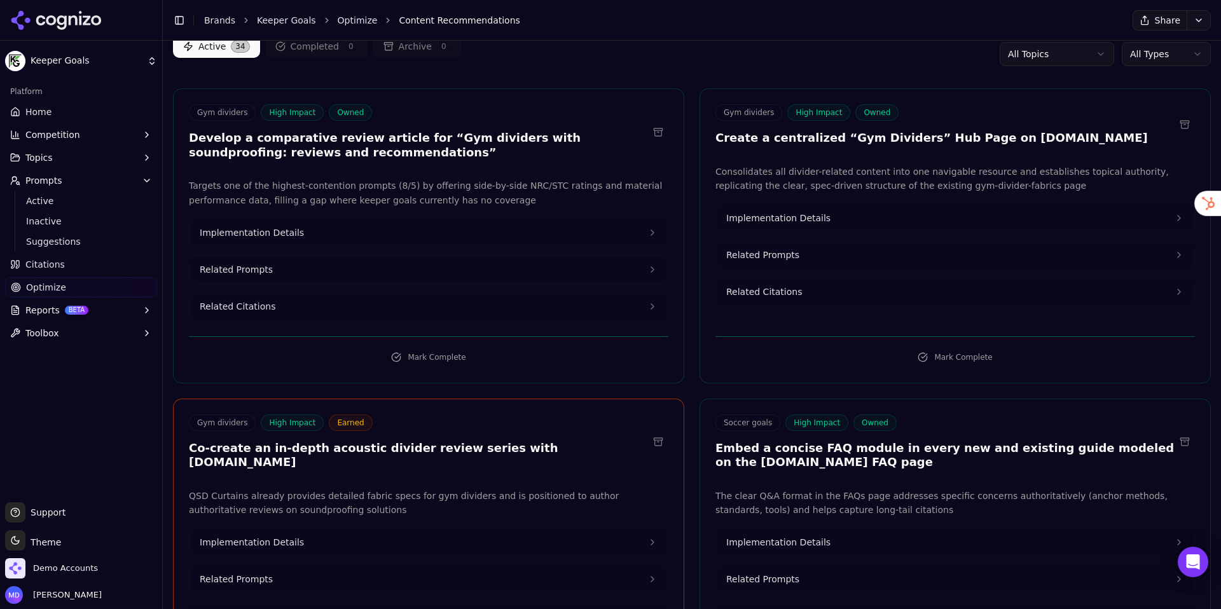
scroll to position [0, 0]
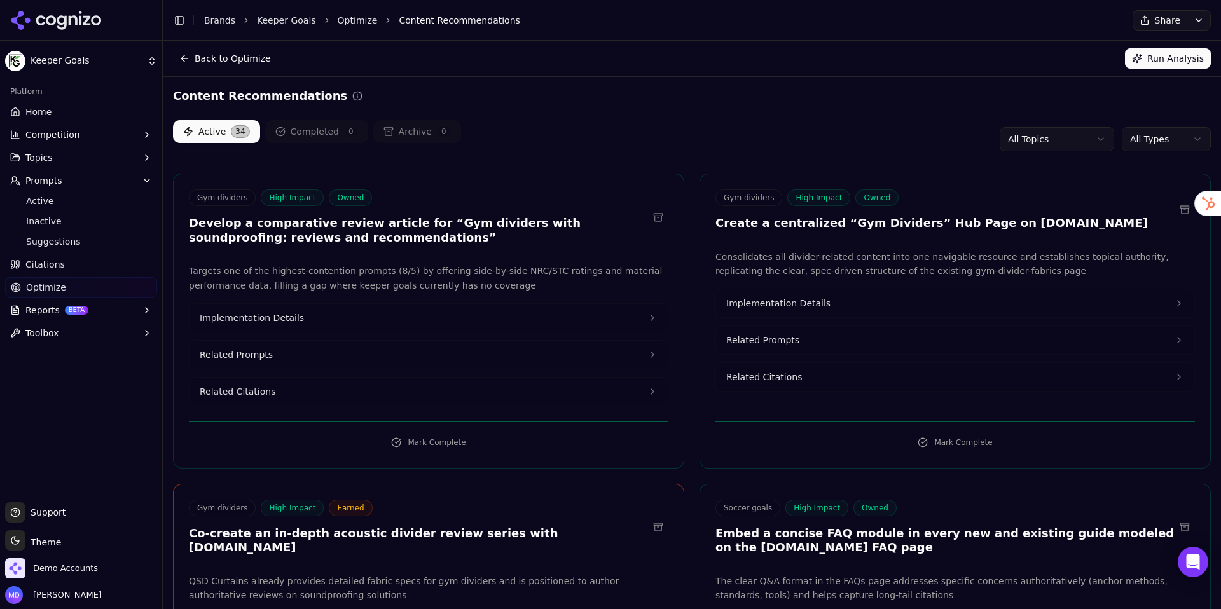
click at [864, 296] on button "Implementation Details" at bounding box center [955, 303] width 478 height 28
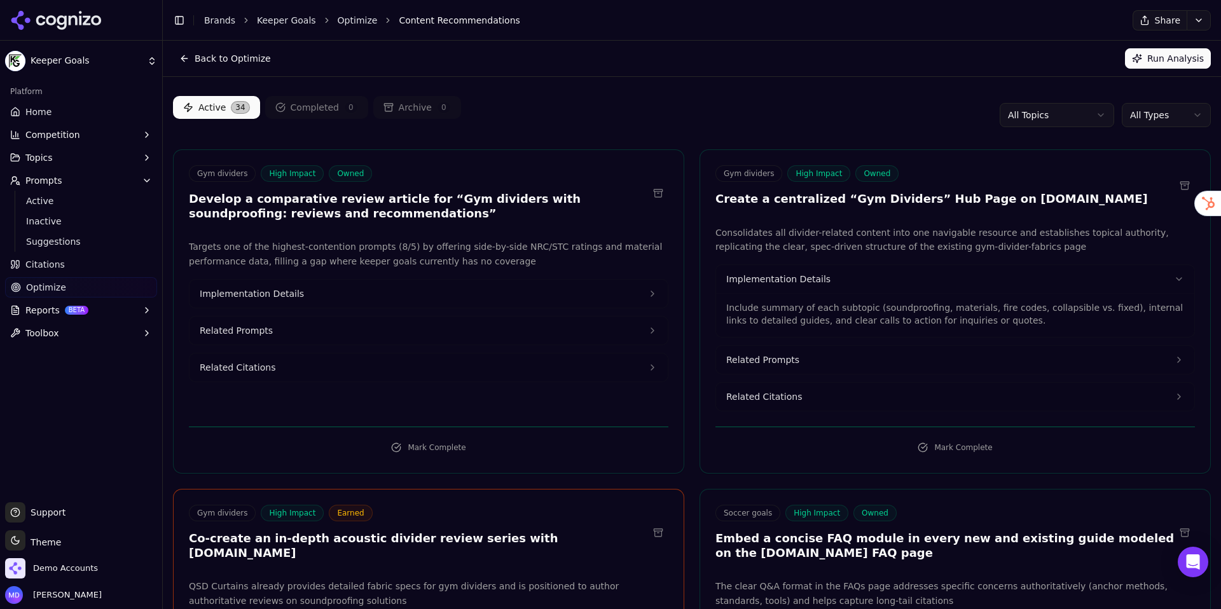
scroll to position [27, 0]
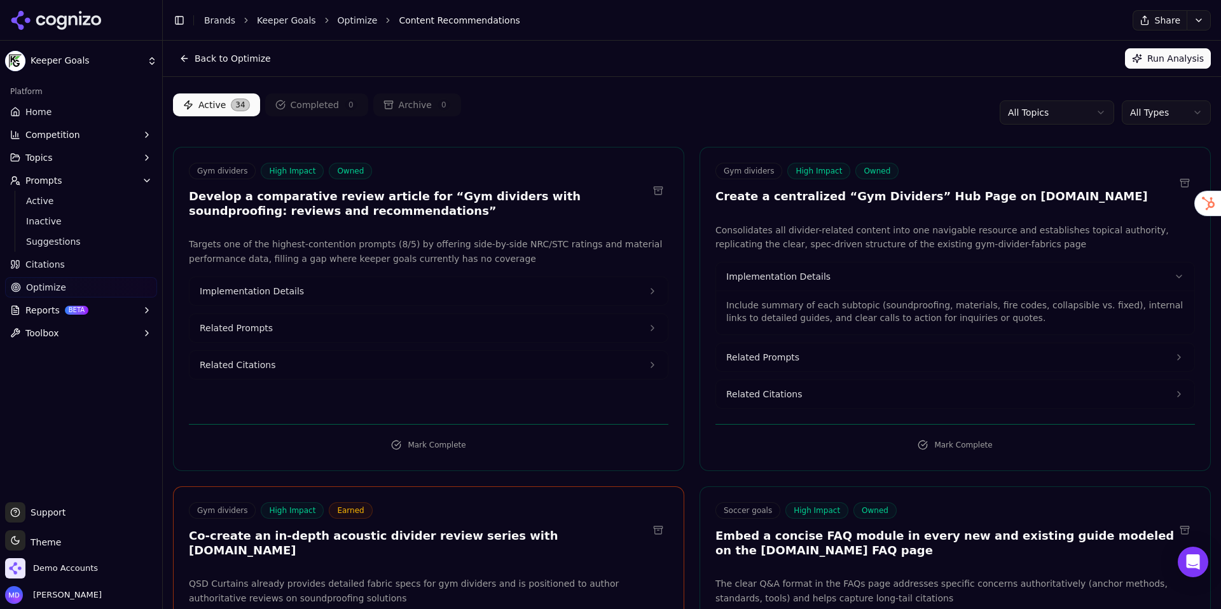
click at [846, 399] on button "Related Citations" at bounding box center [955, 394] width 478 height 28
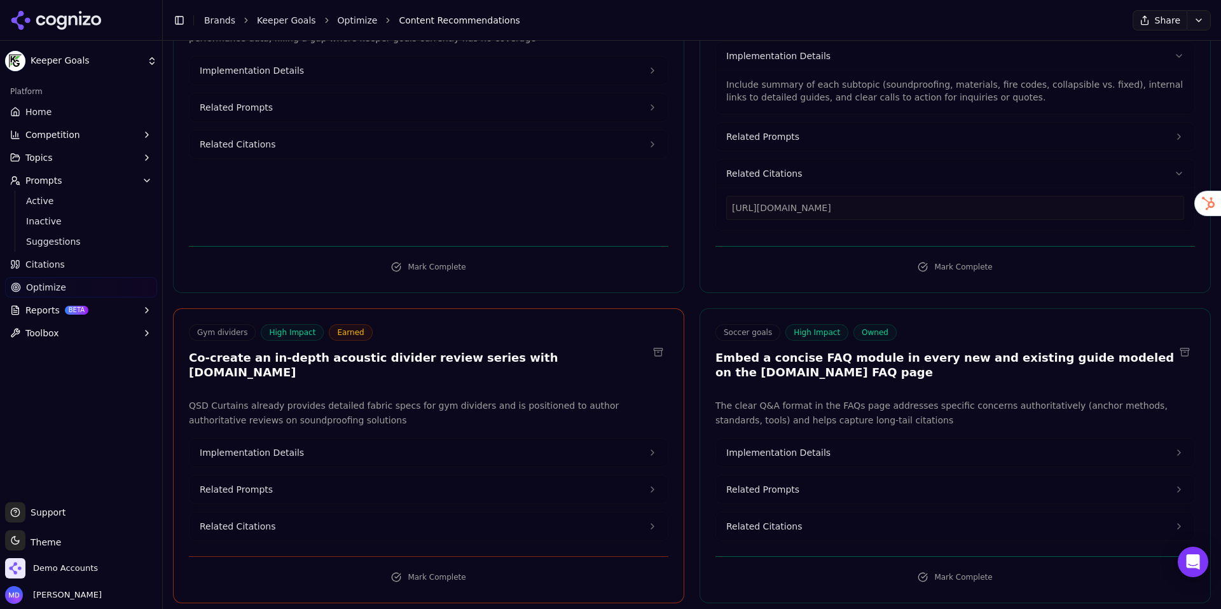
scroll to position [251, 0]
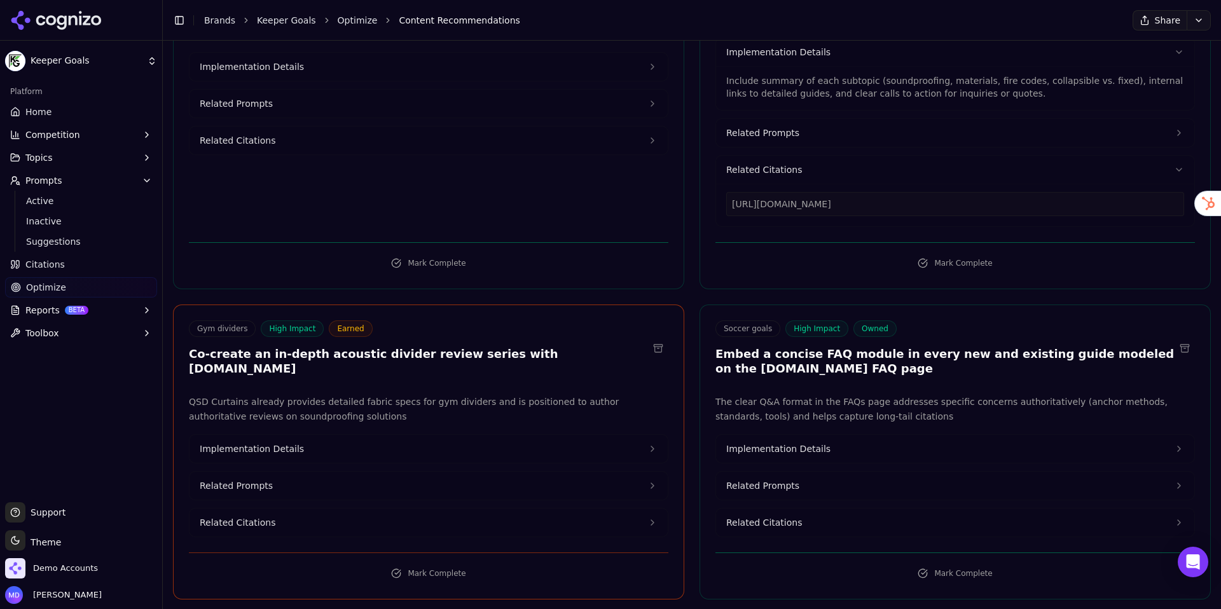
click at [57, 135] on span "Competition" at bounding box center [52, 134] width 55 height 13
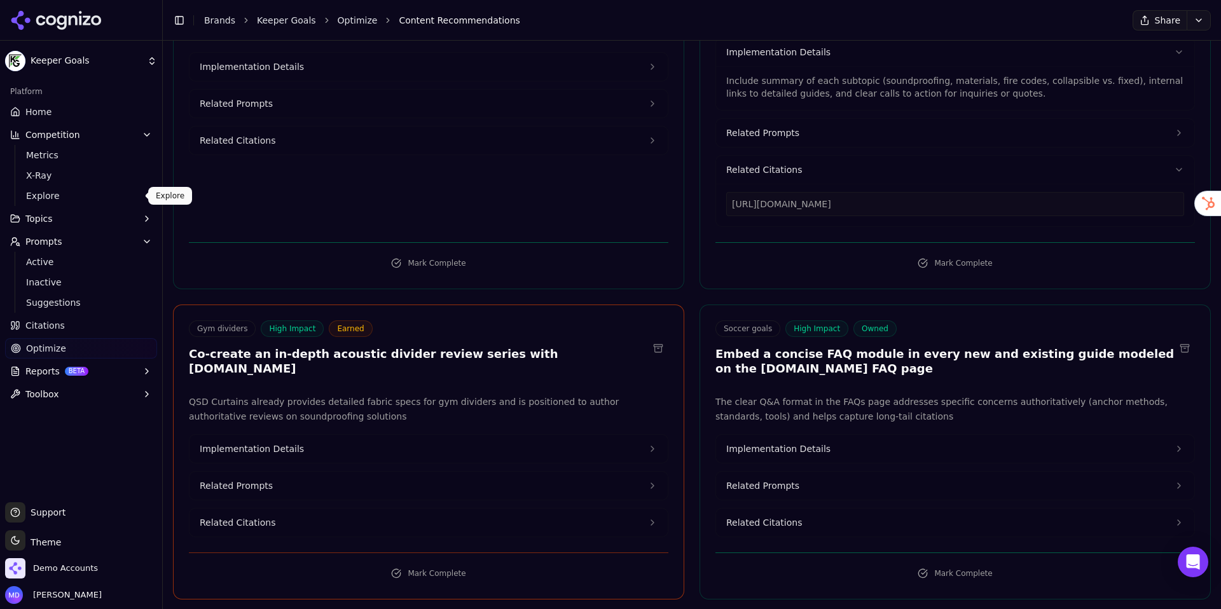
click at [53, 191] on span "Explore" at bounding box center [81, 196] width 111 height 13
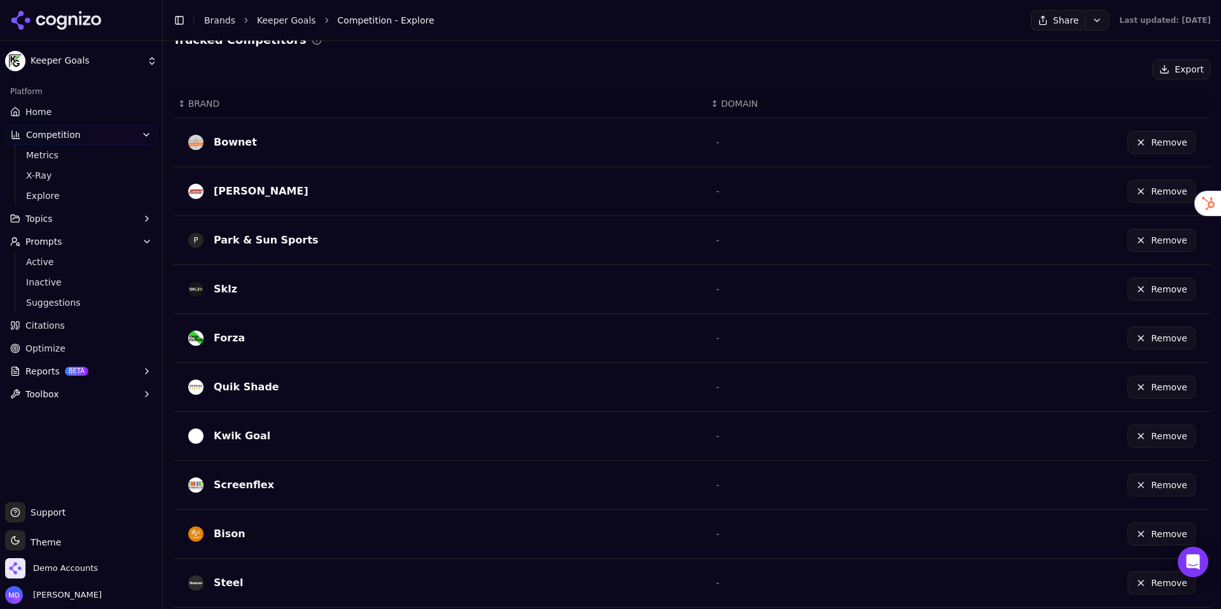
scroll to position [328, 0]
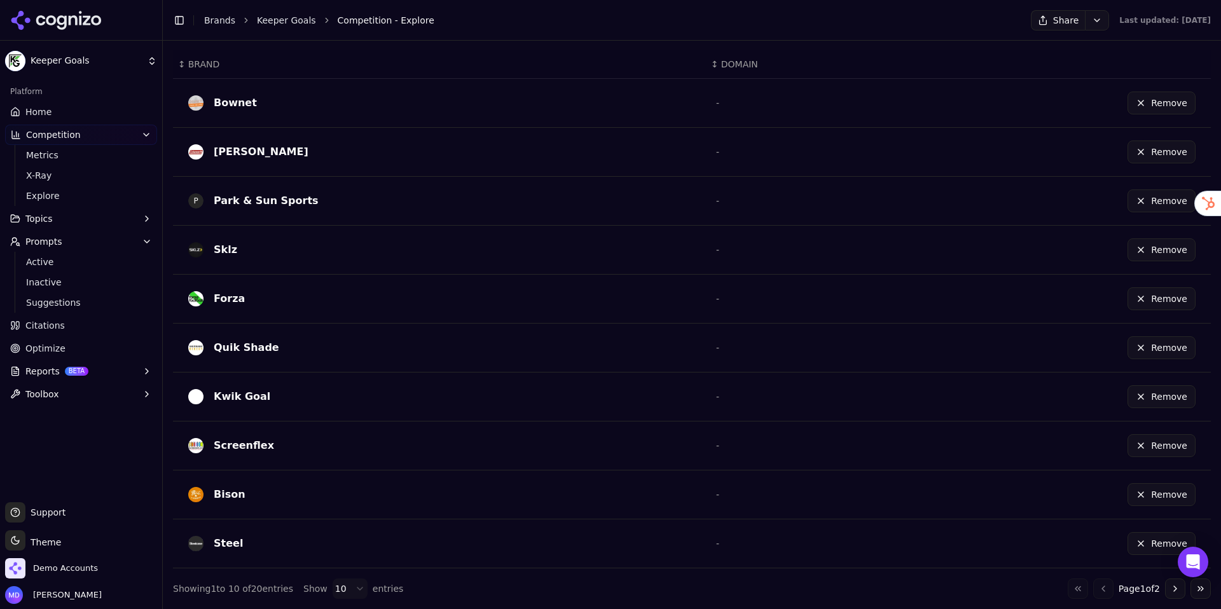
click at [1174, 590] on button "Go to next page" at bounding box center [1175, 589] width 20 height 20
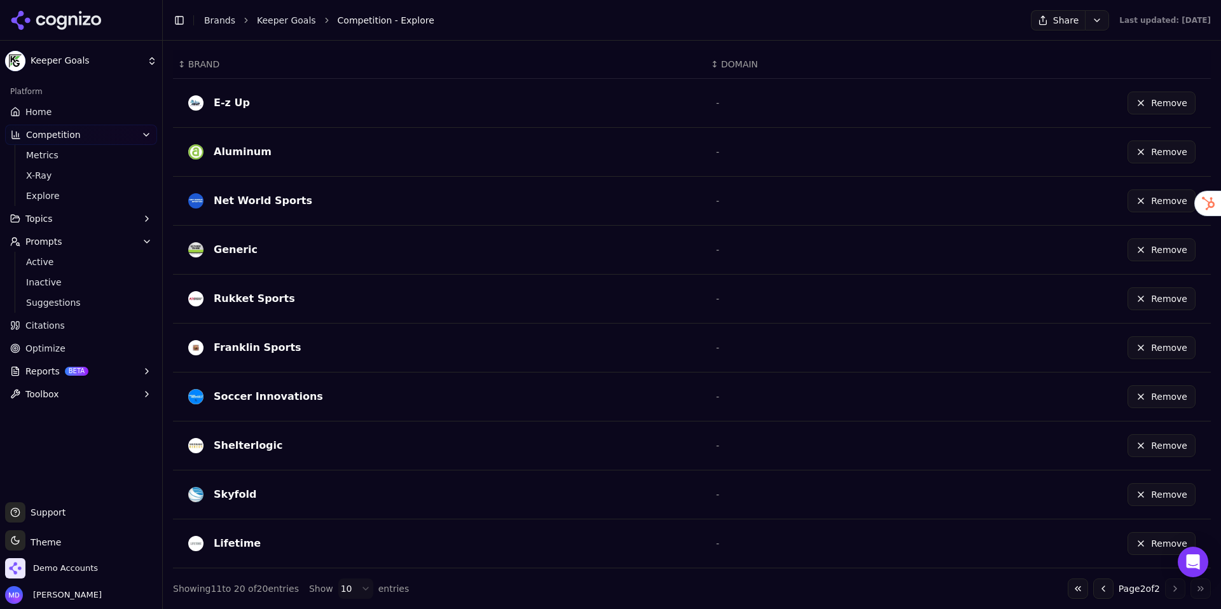
click at [1110, 591] on div "Go to first page Go to previous page Page 2 of 2 Go to next page Go to last page" at bounding box center [1139, 589] width 143 height 20
click at [1103, 591] on button "Go to previous page" at bounding box center [1103, 589] width 20 height 20
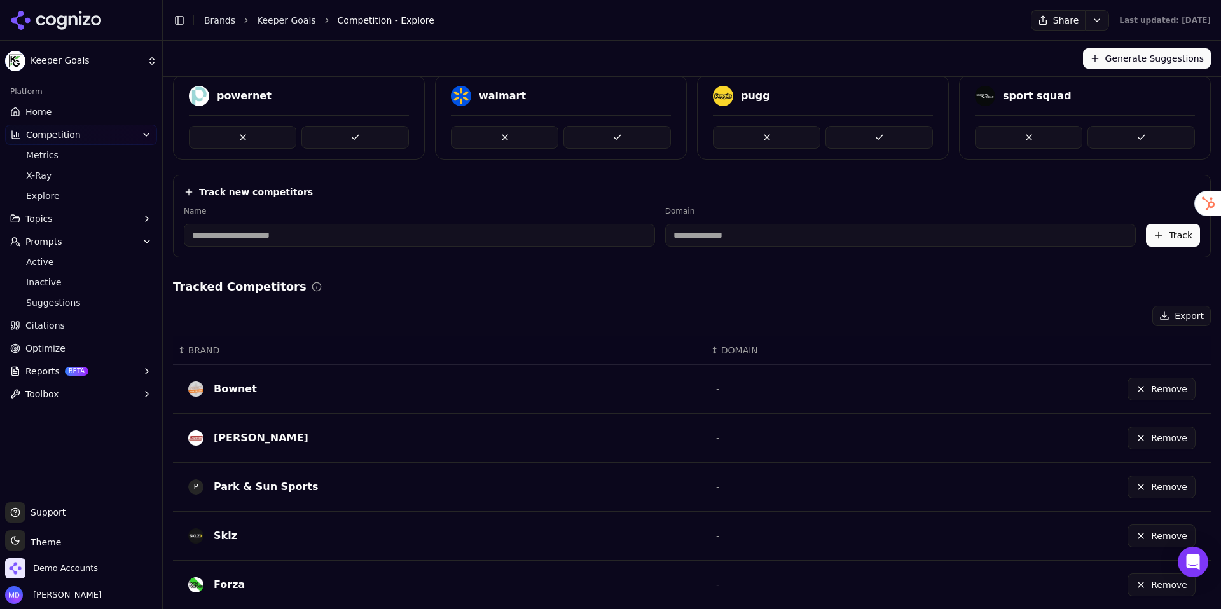
scroll to position [0, 0]
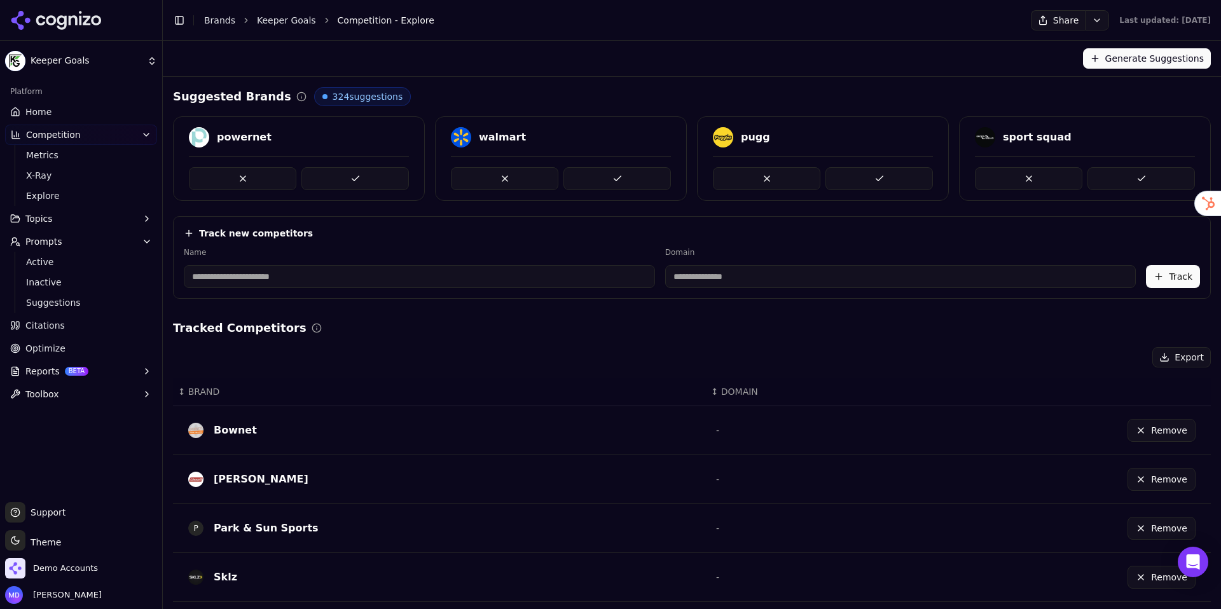
click at [48, 114] on span "Home" at bounding box center [38, 112] width 26 height 13
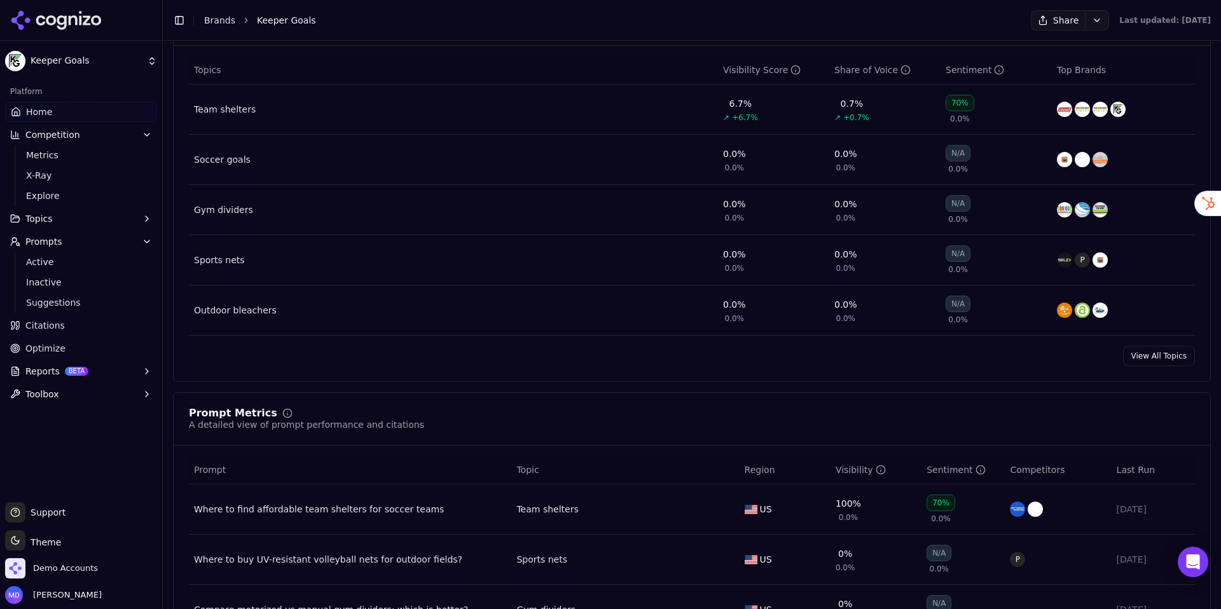
scroll to position [581, 0]
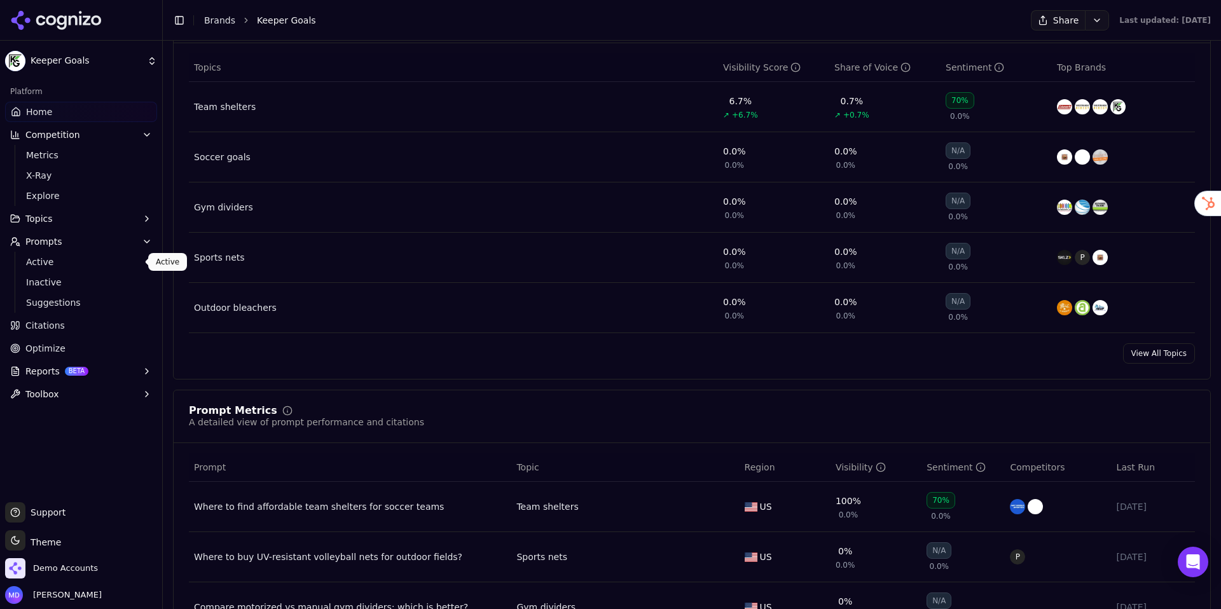
click at [61, 258] on span "Active" at bounding box center [81, 262] width 111 height 13
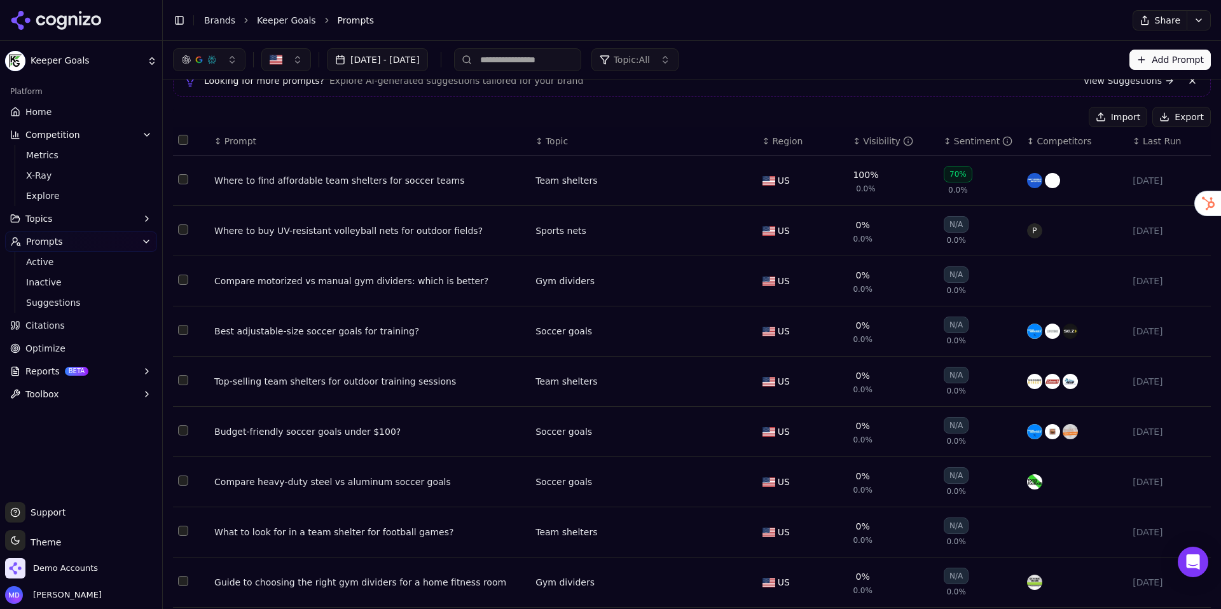
scroll to position [59, 0]
